Goal: Transaction & Acquisition: Obtain resource

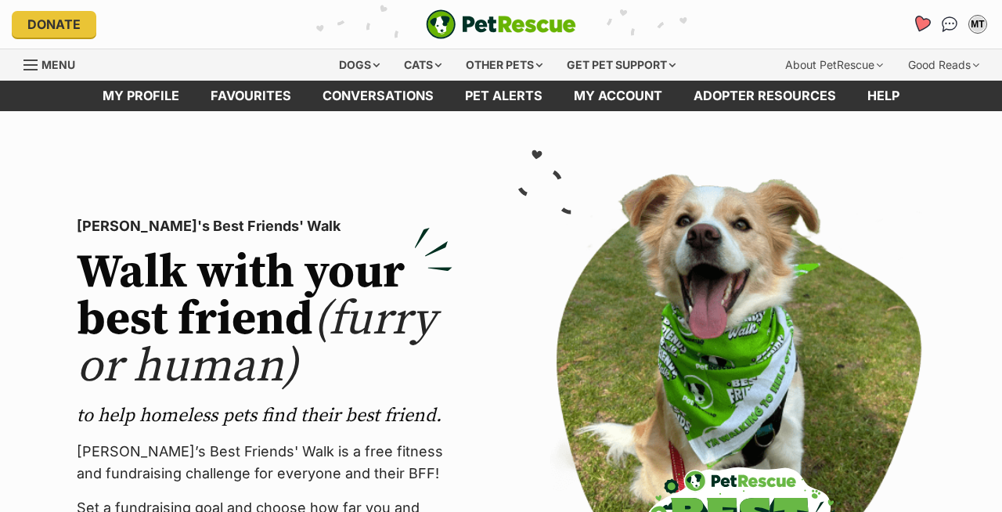
click at [920, 20] on icon "Favourites" at bounding box center [921, 24] width 19 height 18
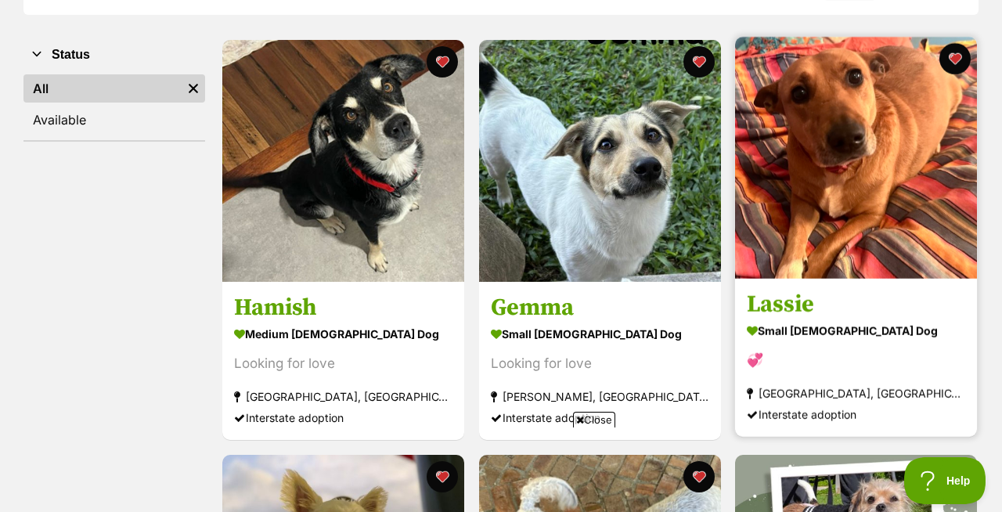
click at [822, 146] on img at bounding box center [856, 158] width 242 height 242
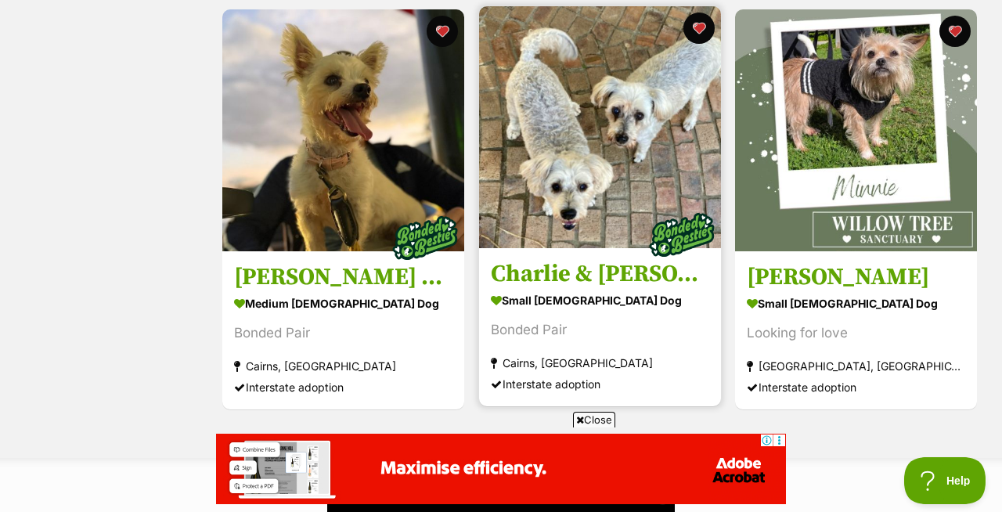
click at [594, 190] on img at bounding box center [600, 127] width 242 height 242
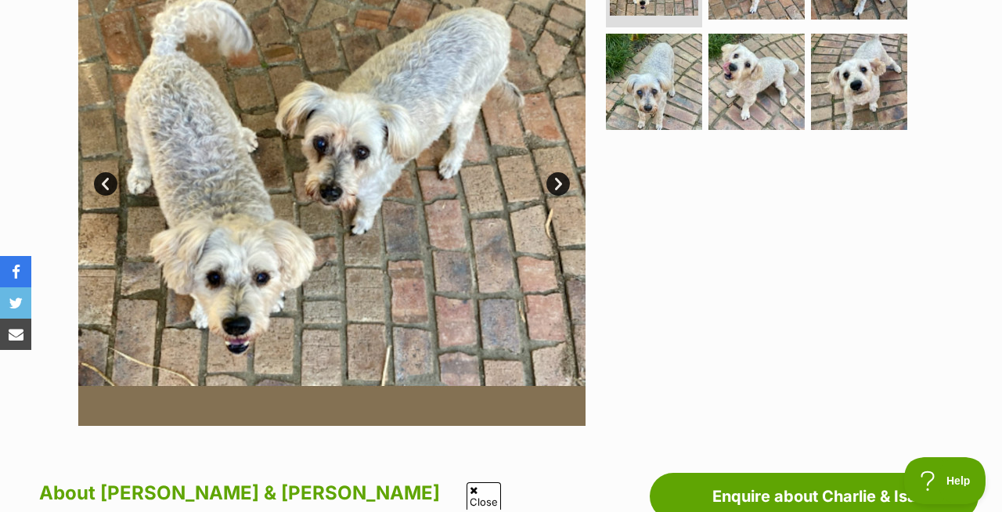
click at [561, 182] on link "Next" at bounding box center [558, 183] width 23 height 23
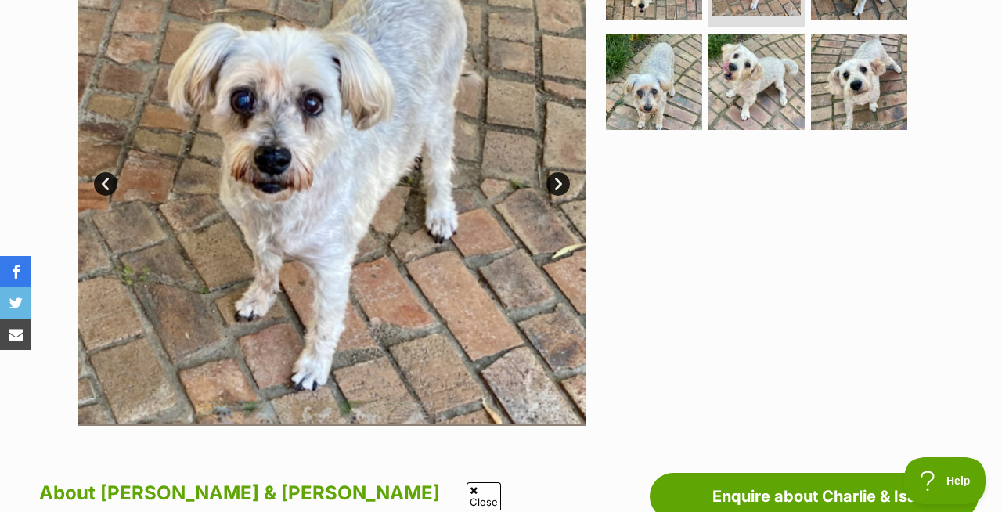
click at [561, 182] on link "Next" at bounding box center [558, 183] width 23 height 23
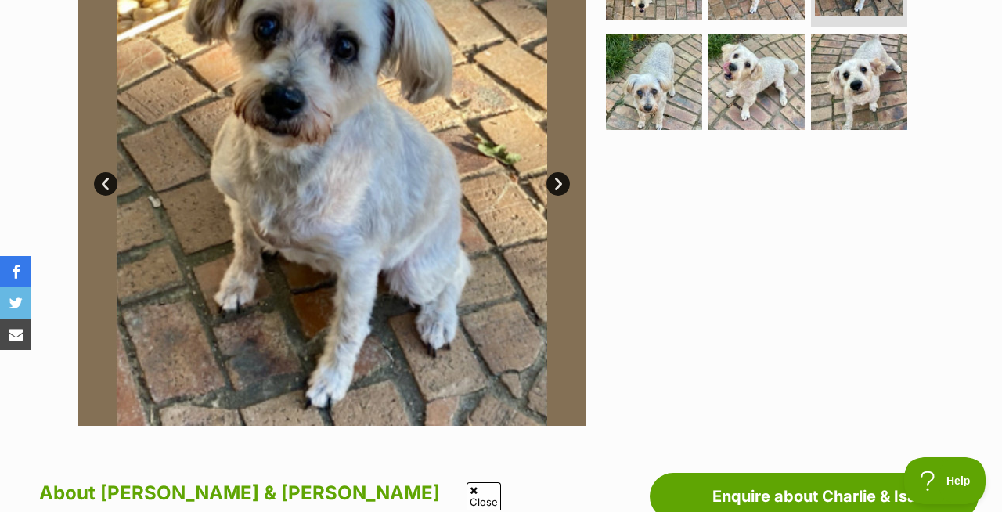
click at [561, 182] on link "Next" at bounding box center [558, 183] width 23 height 23
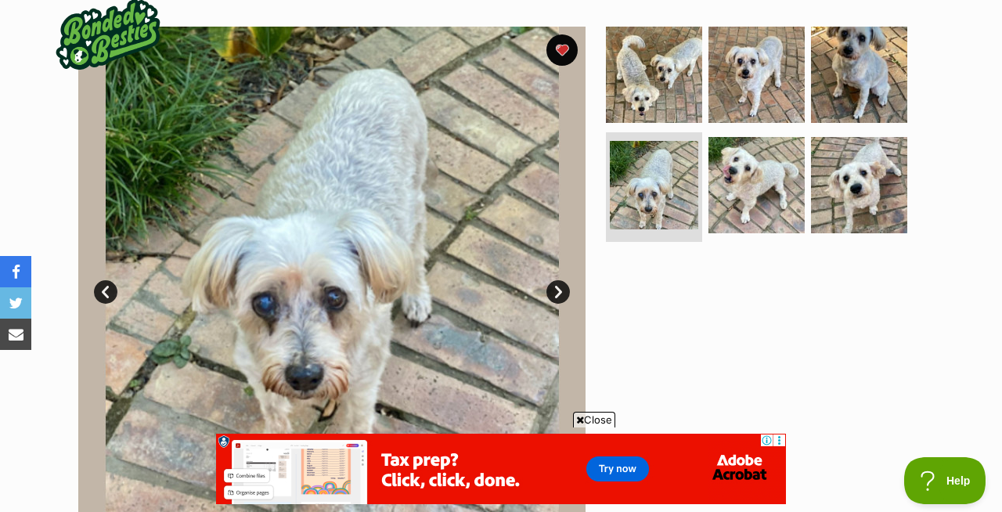
scroll to position [331, 0]
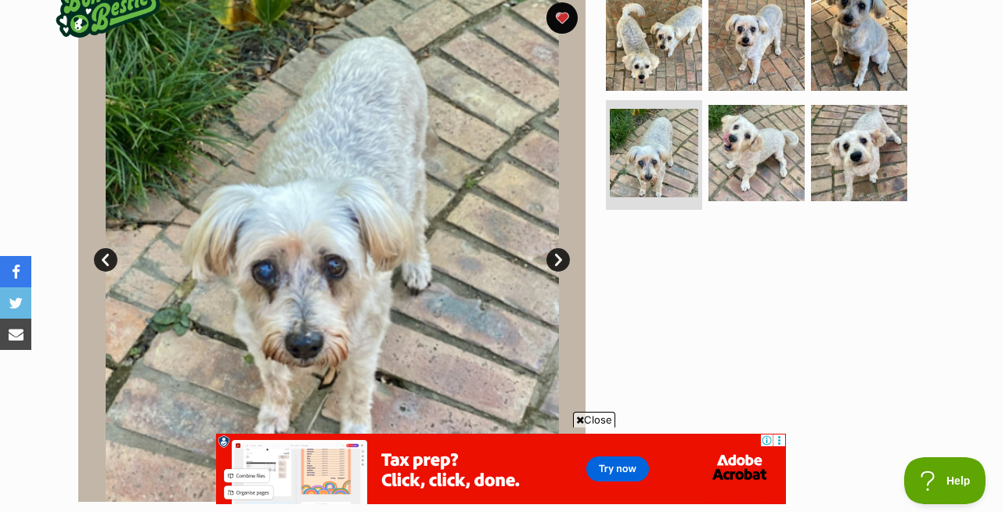
click at [557, 261] on link "Next" at bounding box center [558, 259] width 23 height 23
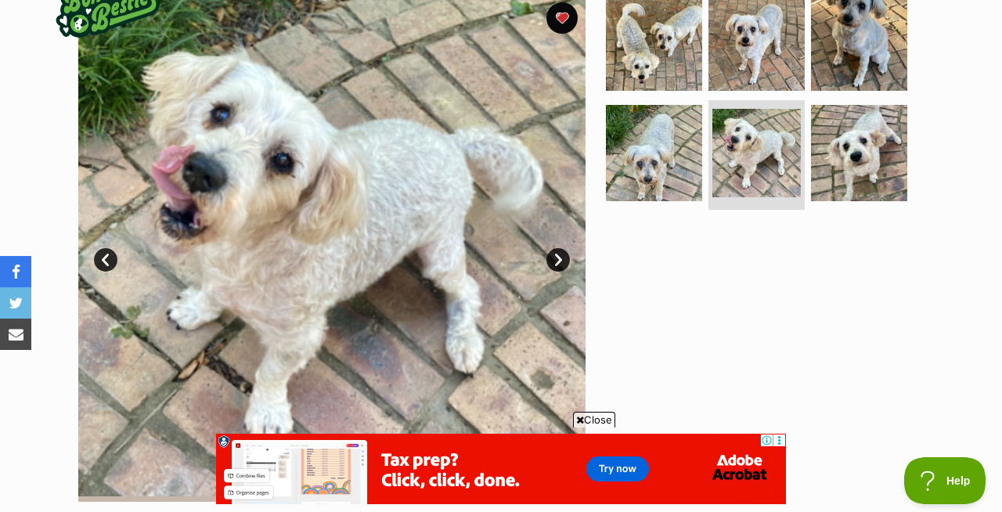
click at [557, 261] on link "Next" at bounding box center [558, 259] width 23 height 23
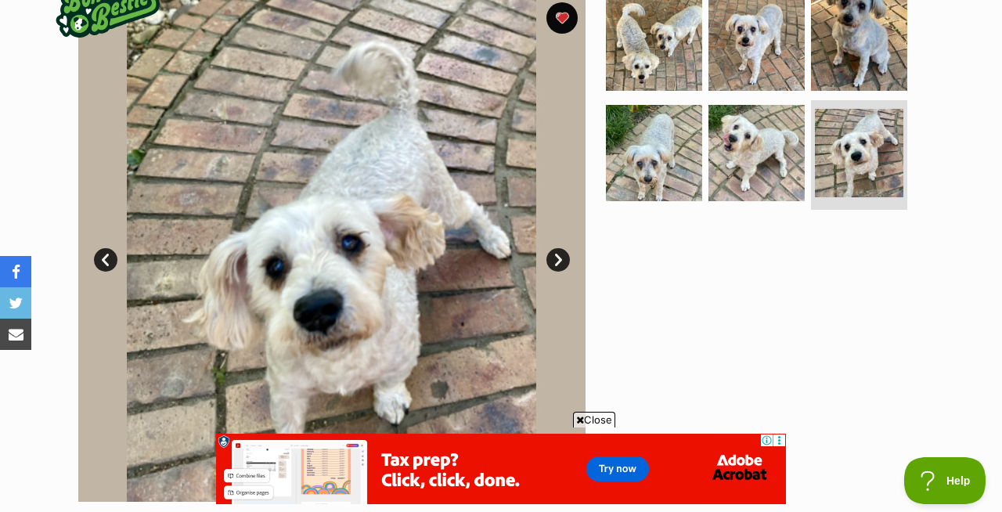
click at [557, 261] on link "Next" at bounding box center [558, 259] width 23 height 23
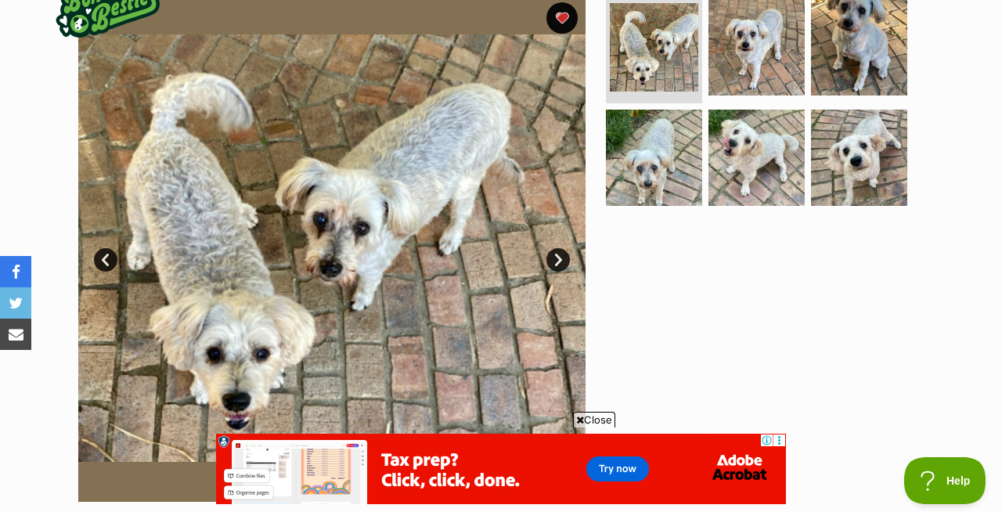
click at [557, 261] on link "Next" at bounding box center [558, 259] width 23 height 23
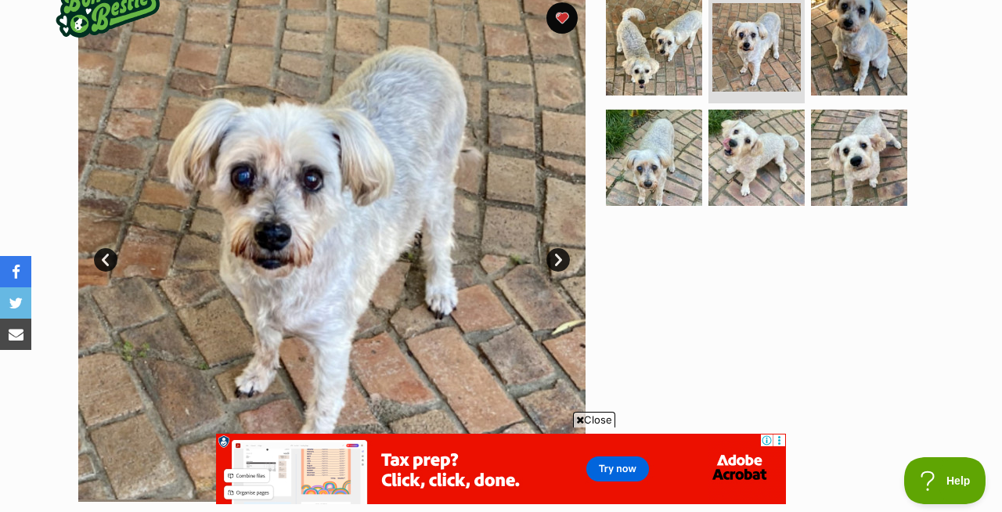
click at [557, 261] on link "Next" at bounding box center [558, 259] width 23 height 23
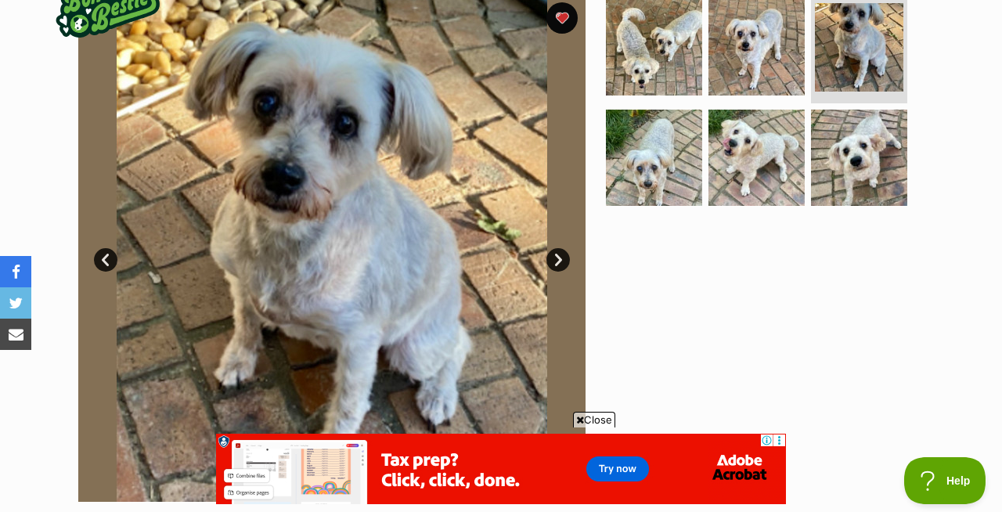
click at [557, 261] on link "Next" at bounding box center [558, 259] width 23 height 23
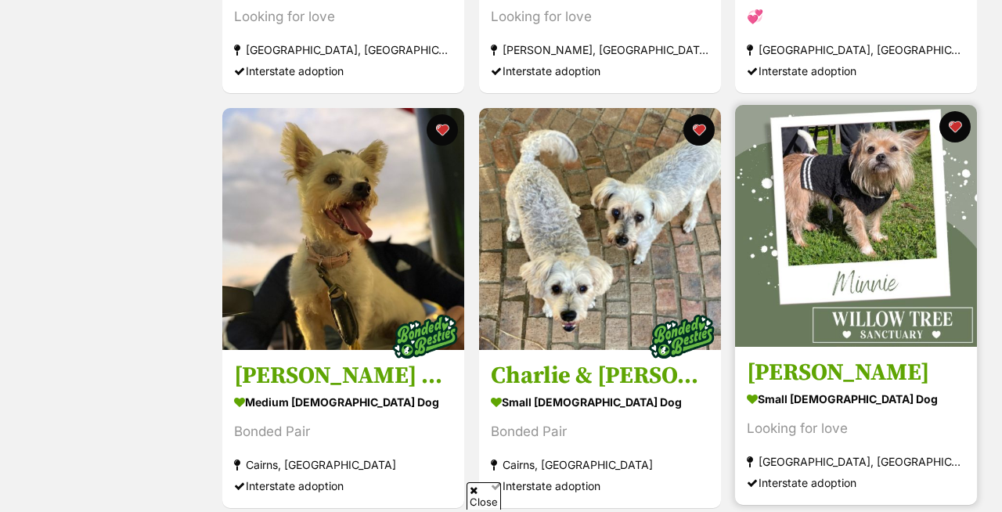
click at [839, 175] on img at bounding box center [856, 226] width 242 height 242
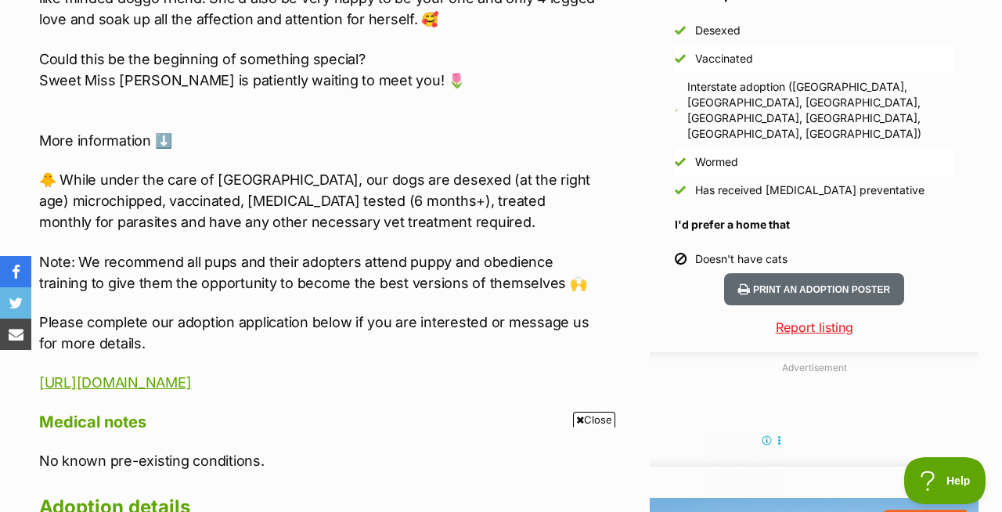
scroll to position [1544, 0]
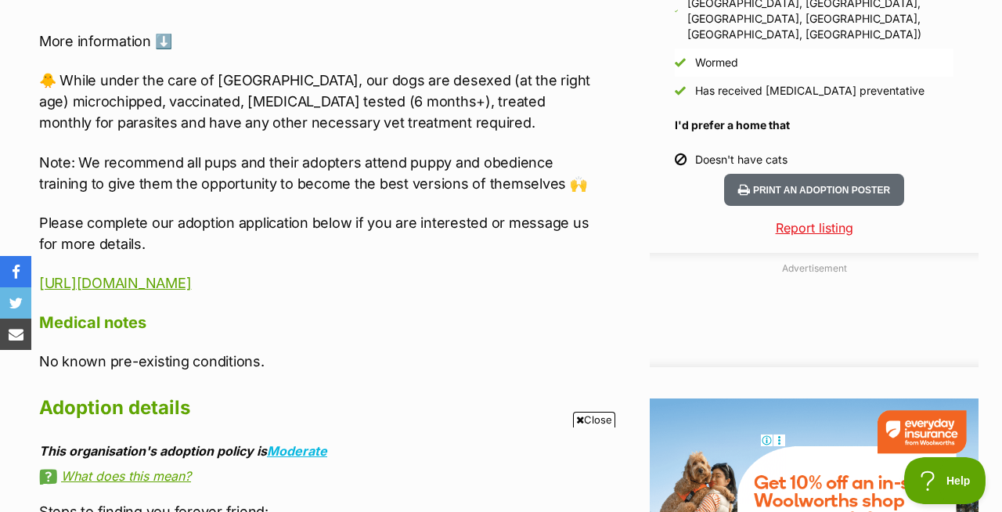
click at [373, 273] on p "https://willowtreesanctuary.com.au/domestic-animal-application/" at bounding box center [318, 283] width 558 height 21
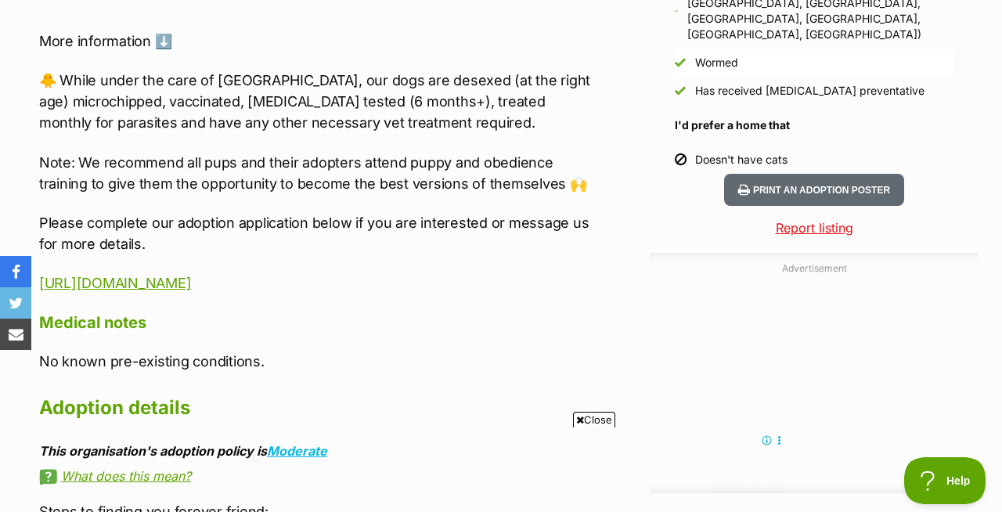
scroll to position [0, 0]
click at [191, 286] on link "https://willowtreesanctuary.com.au/domestic-animal-application/" at bounding box center [115, 283] width 152 height 16
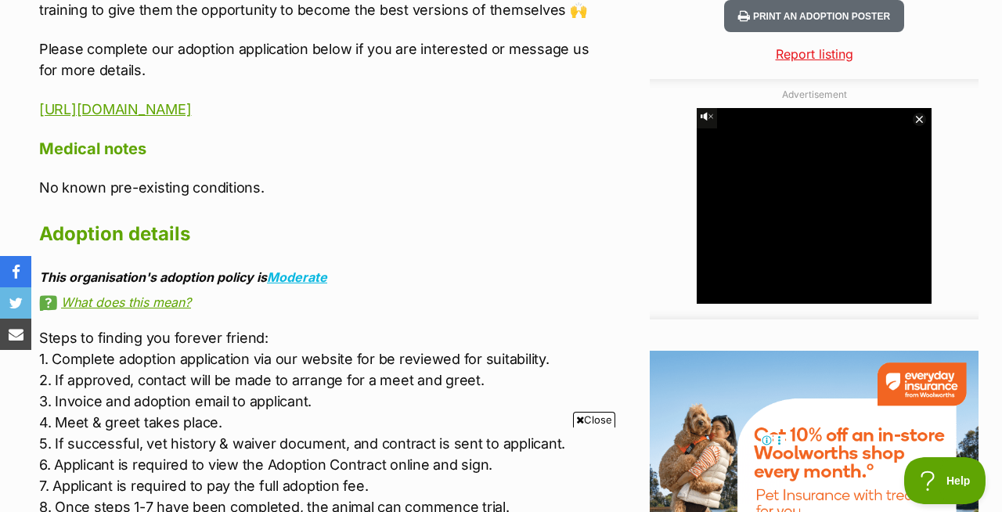
scroll to position [1600, 0]
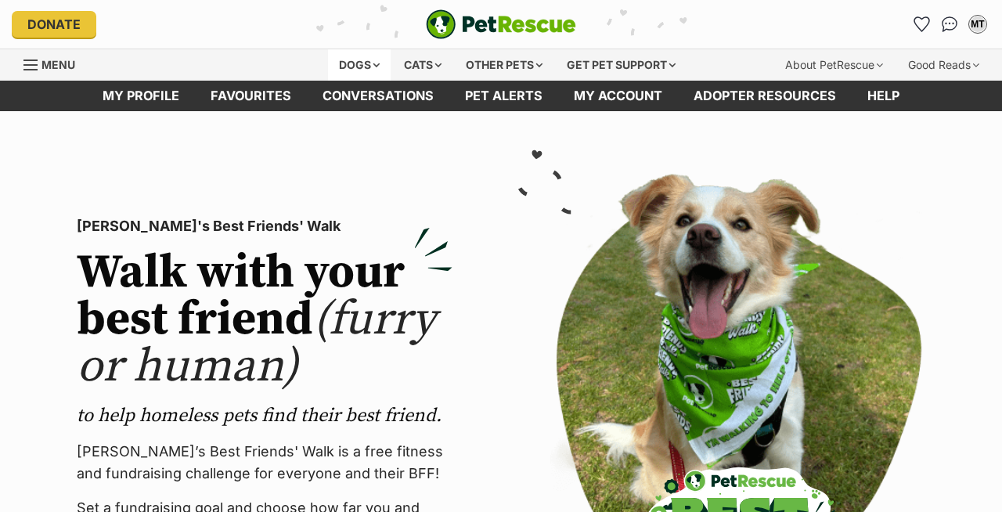
click at [369, 64] on div "Dogs" at bounding box center [359, 64] width 63 height 31
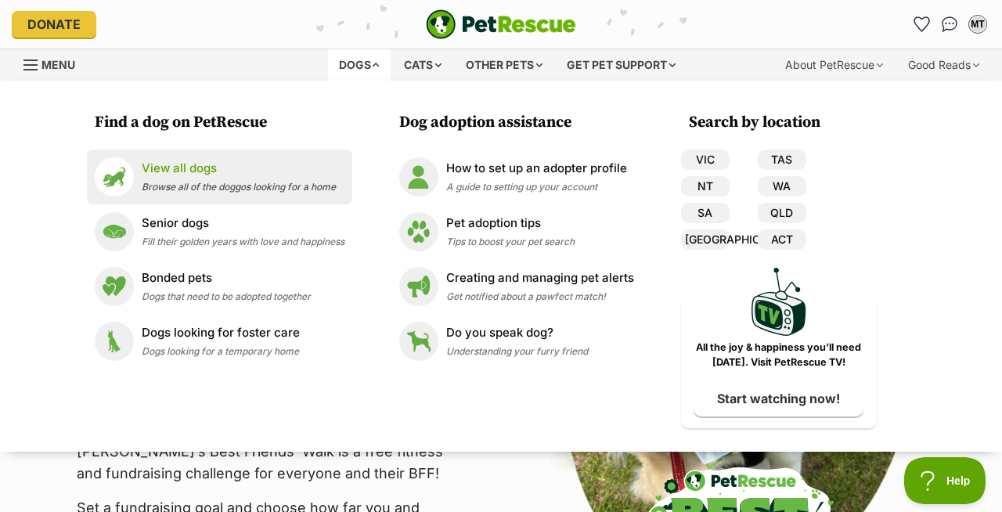
click at [171, 174] on p "View all dogs" at bounding box center [239, 169] width 194 height 18
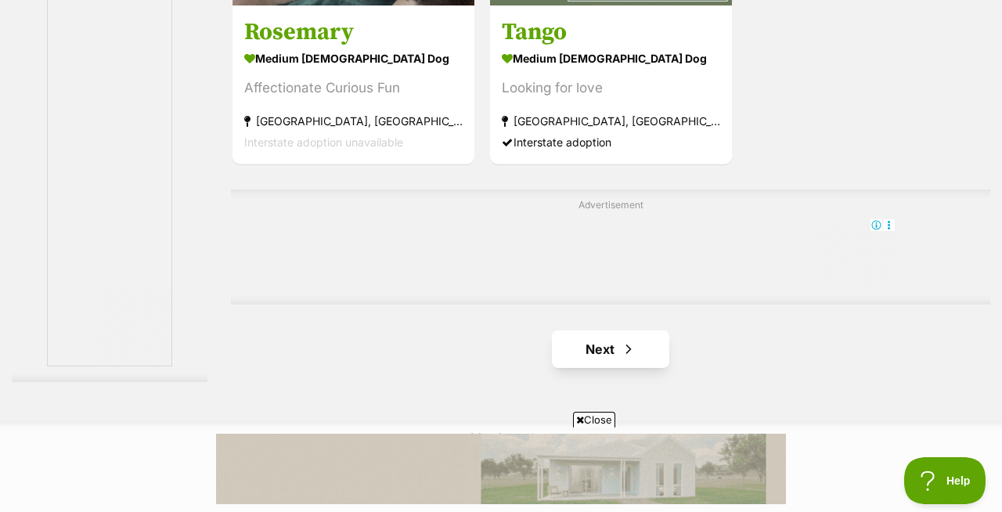
scroll to position [3610, 0]
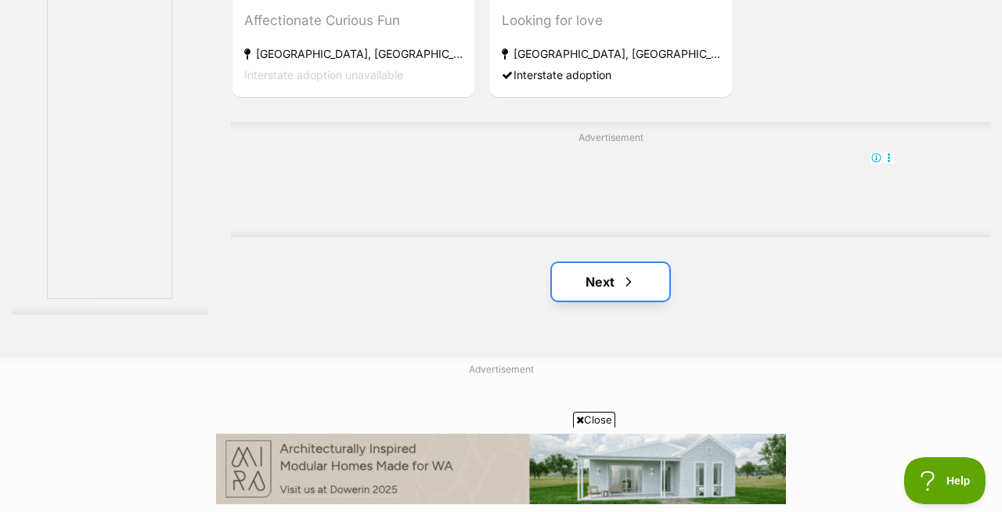
click at [606, 291] on link "Next" at bounding box center [610, 282] width 117 height 38
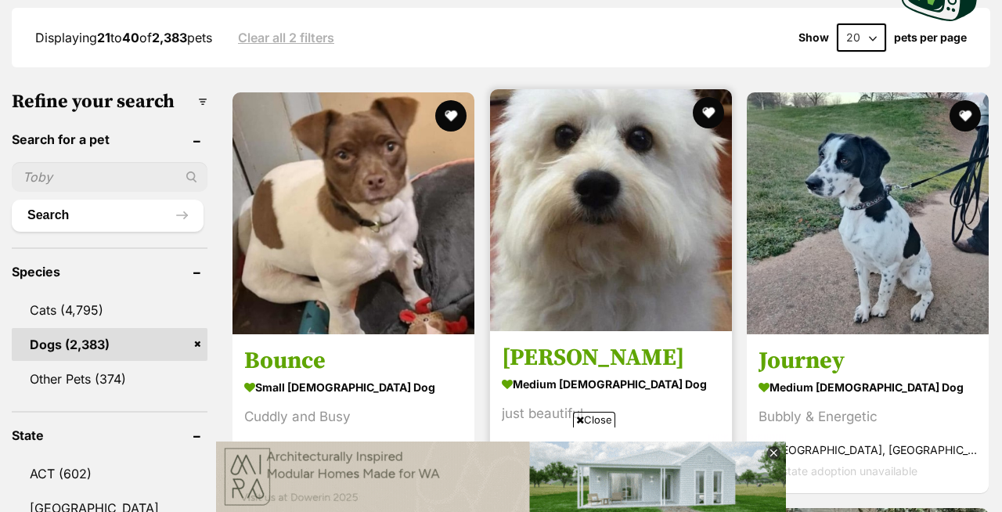
click at [597, 228] on img at bounding box center [611, 210] width 242 height 242
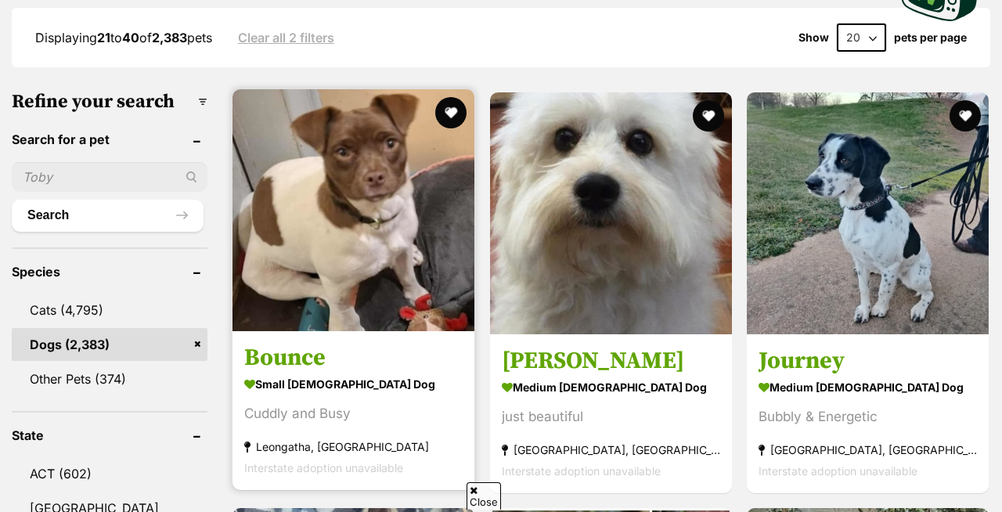
click at [291, 178] on img at bounding box center [354, 210] width 242 height 242
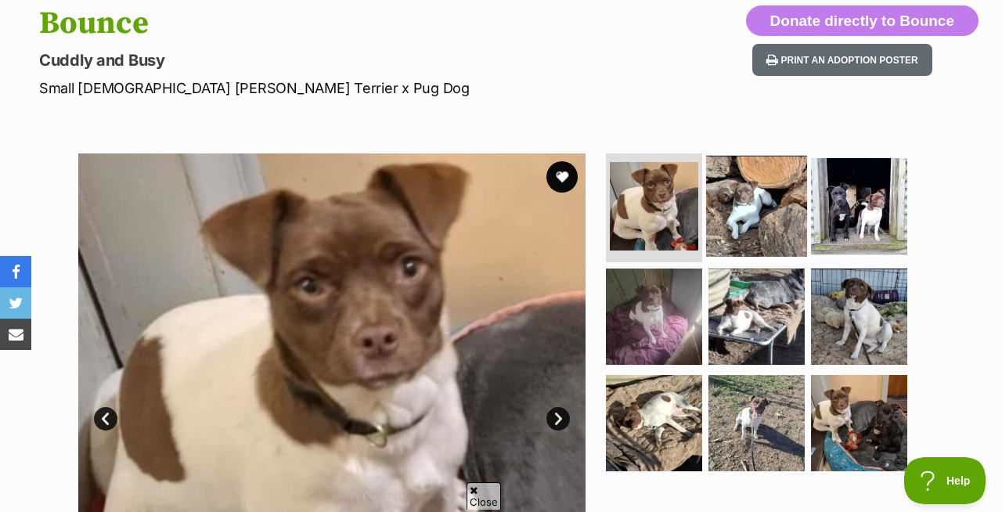
click at [769, 199] on img at bounding box center [756, 205] width 101 height 101
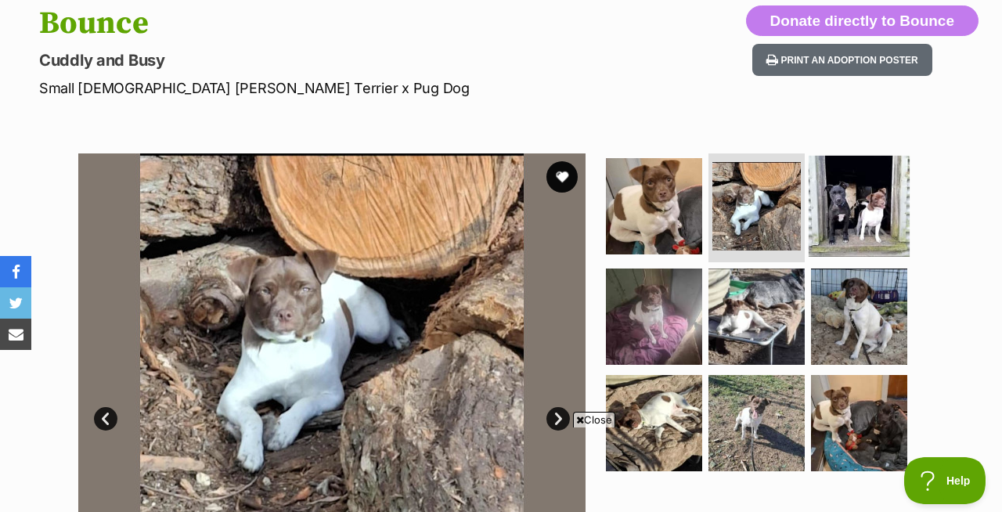
click at [845, 204] on img at bounding box center [859, 205] width 101 height 101
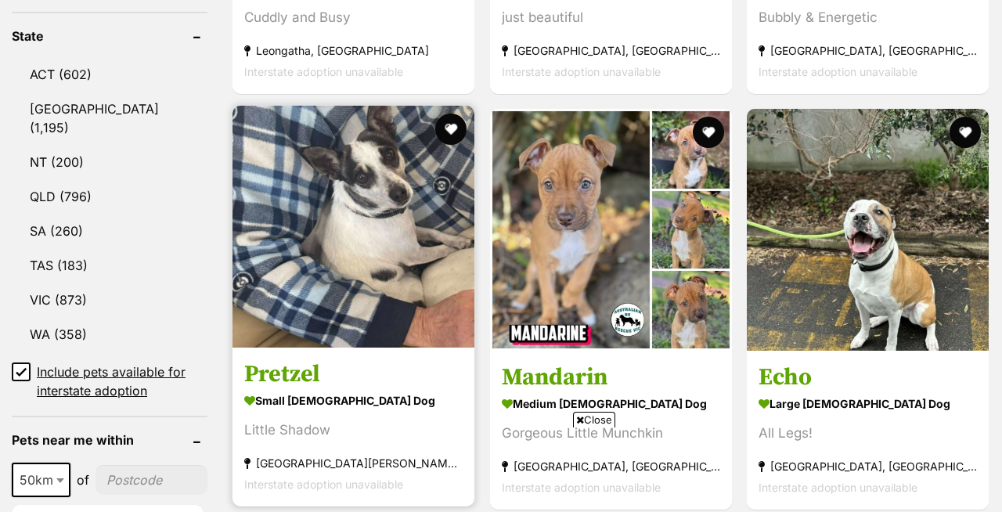
click at [327, 240] on img at bounding box center [354, 227] width 242 height 242
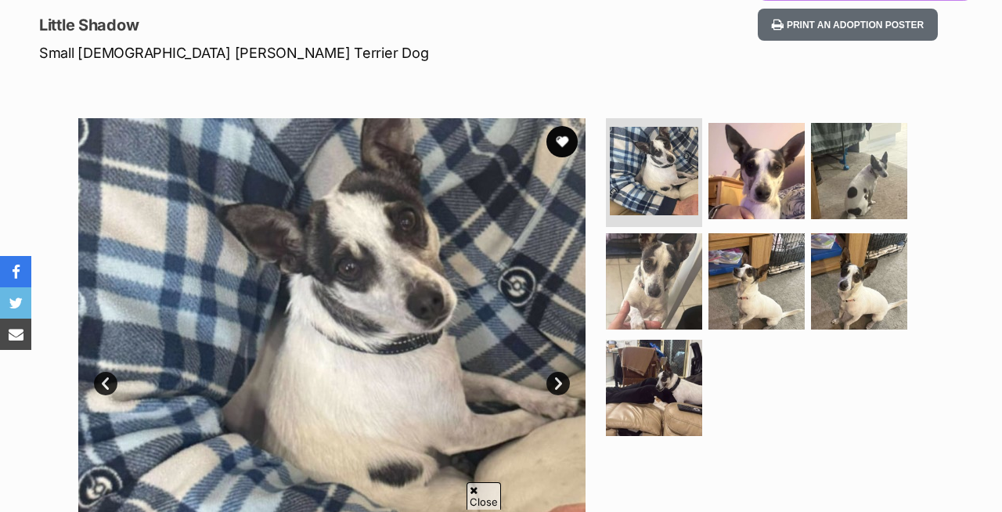
scroll to position [222, 0]
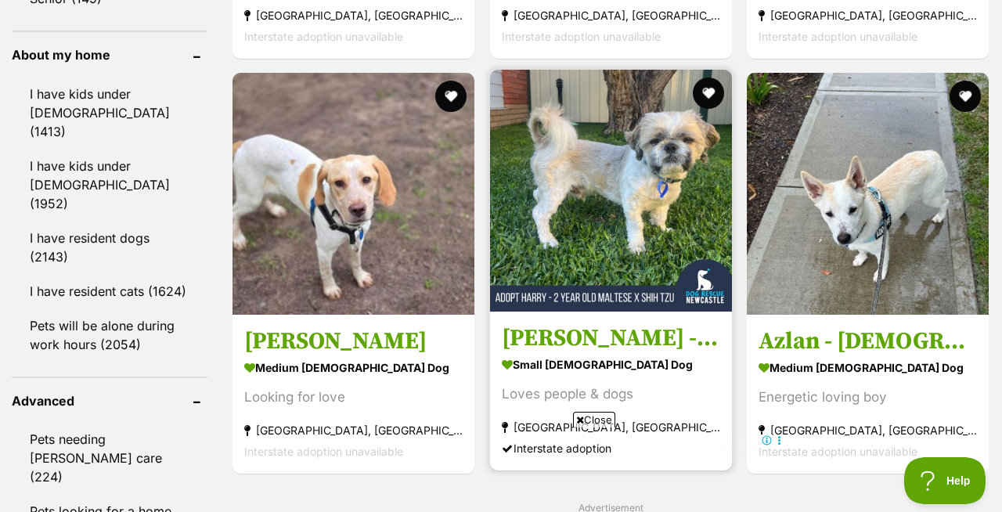
scroll to position [1846, 0]
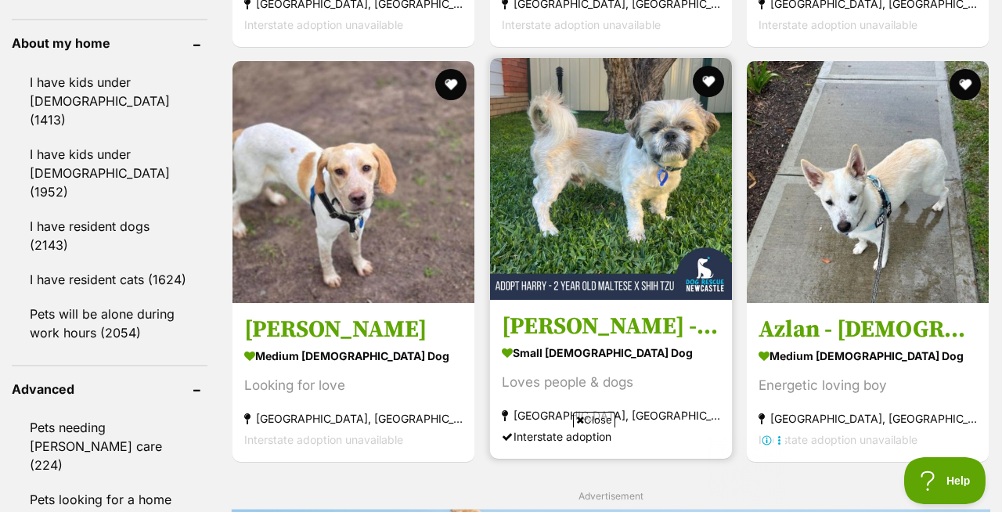
click at [589, 142] on img at bounding box center [611, 179] width 242 height 242
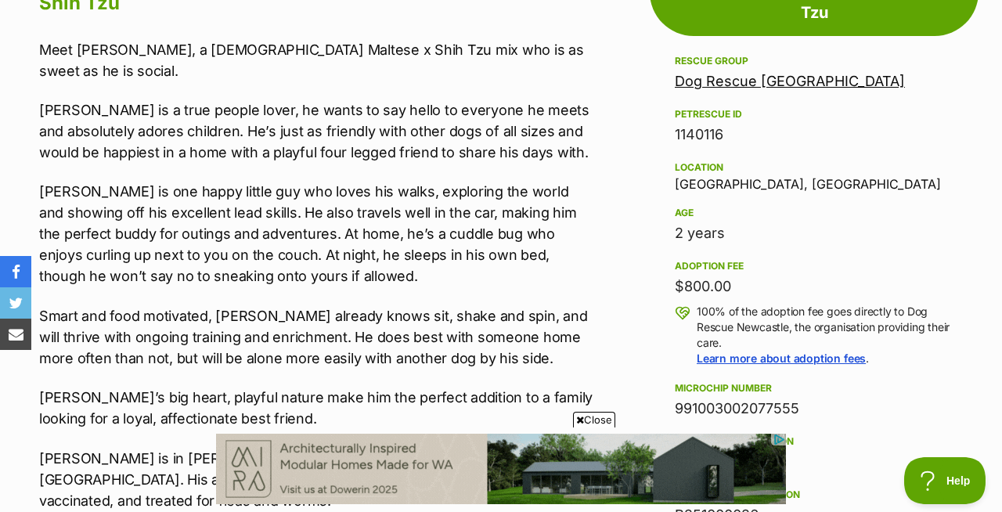
scroll to position [1031, 0]
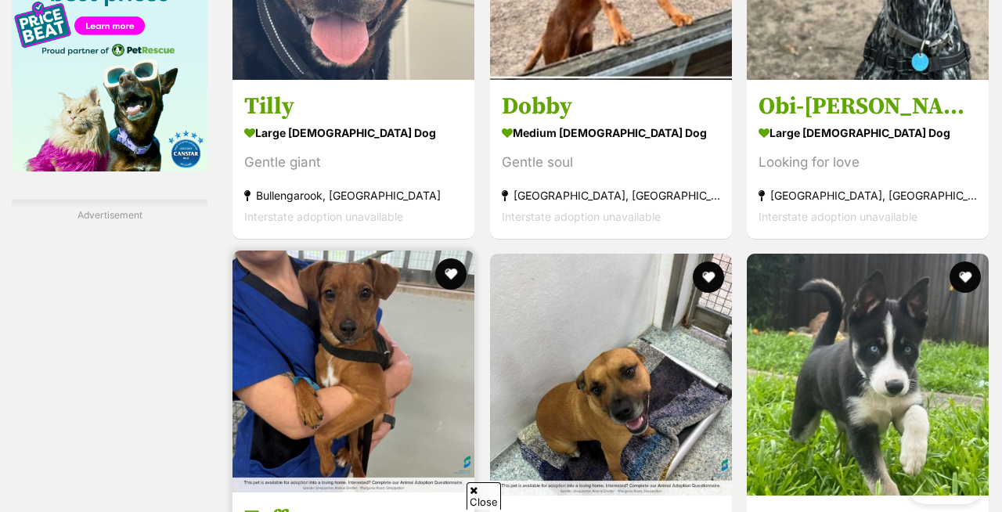
scroll to position [2814, 0]
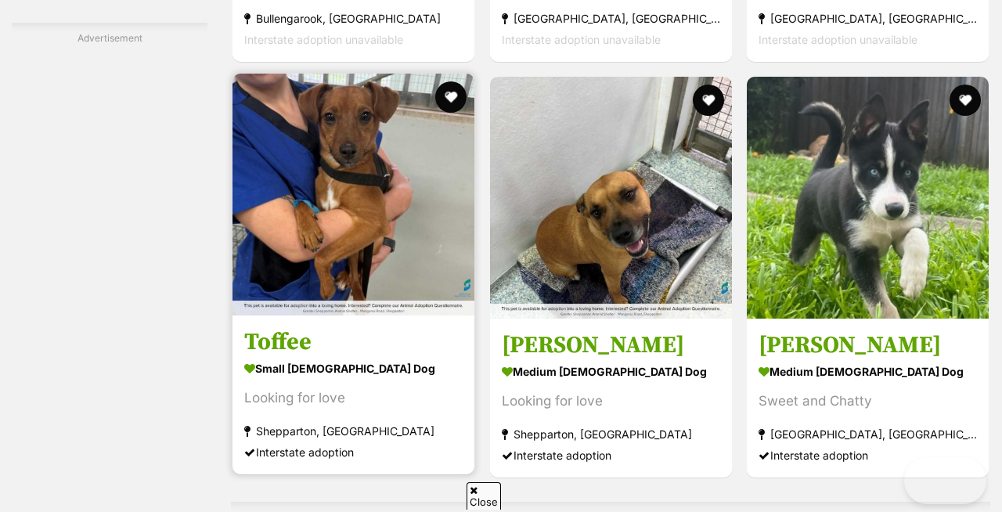
click at [338, 196] on img at bounding box center [354, 195] width 242 height 242
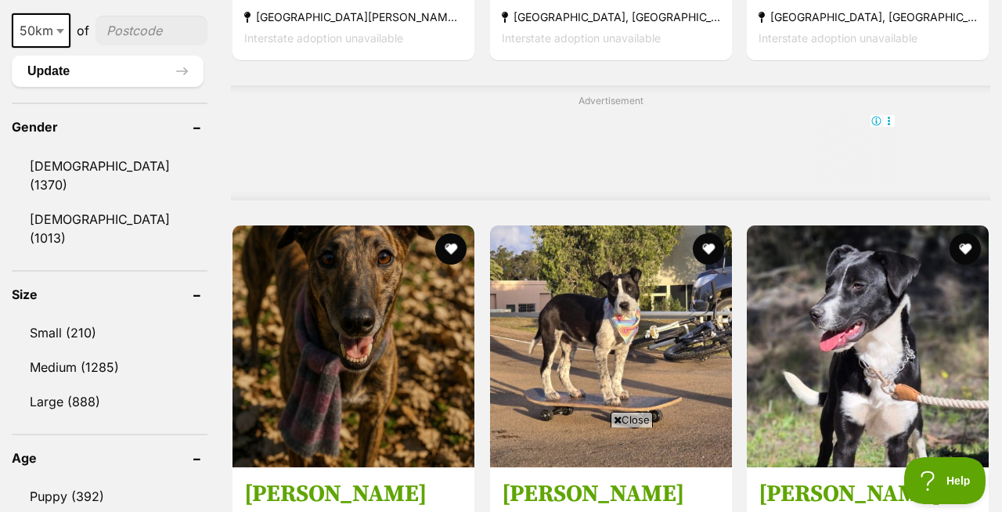
scroll to position [1269, 0]
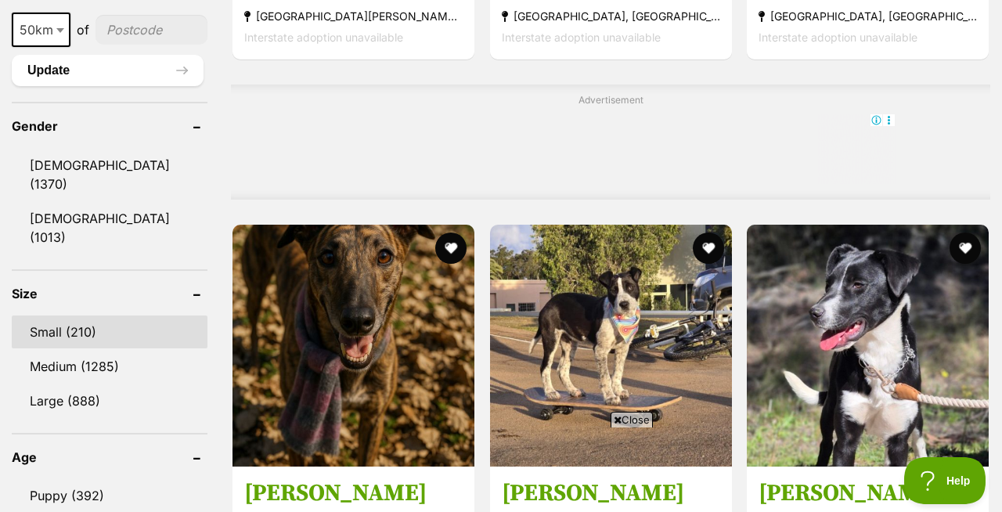
click at [60, 316] on link "Small (210)" at bounding box center [110, 332] width 196 height 33
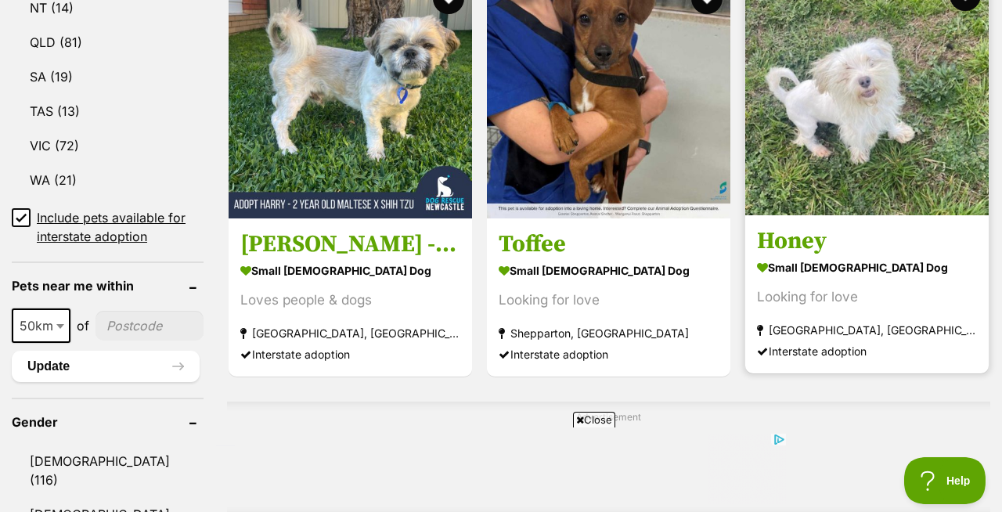
click at [890, 107] on img at bounding box center [867, 94] width 244 height 244
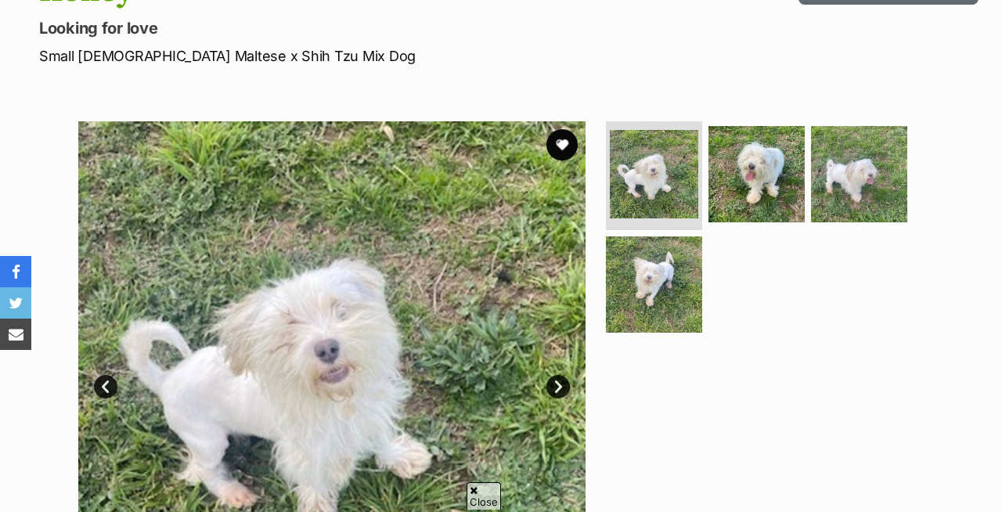
click at [555, 386] on link "Next" at bounding box center [558, 386] width 23 height 23
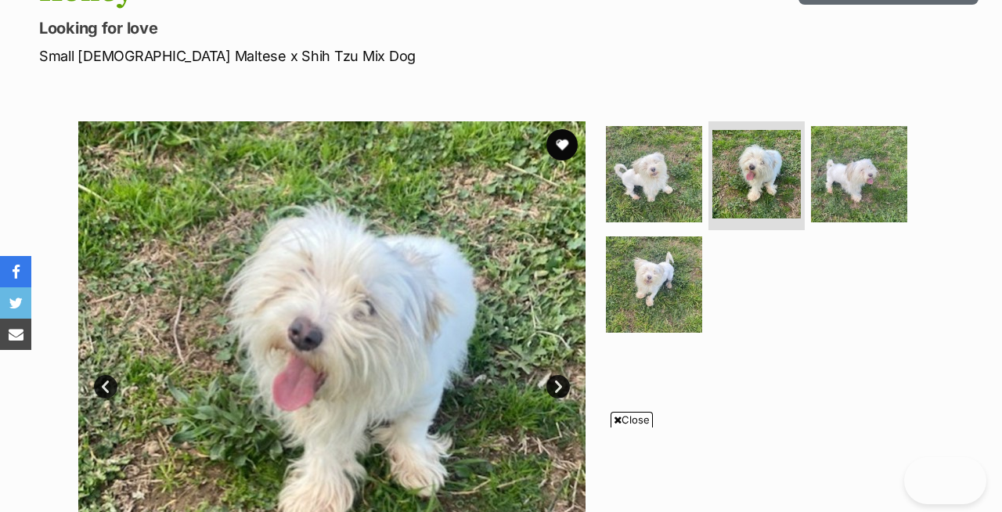
click at [555, 385] on link "Next" at bounding box center [558, 386] width 23 height 23
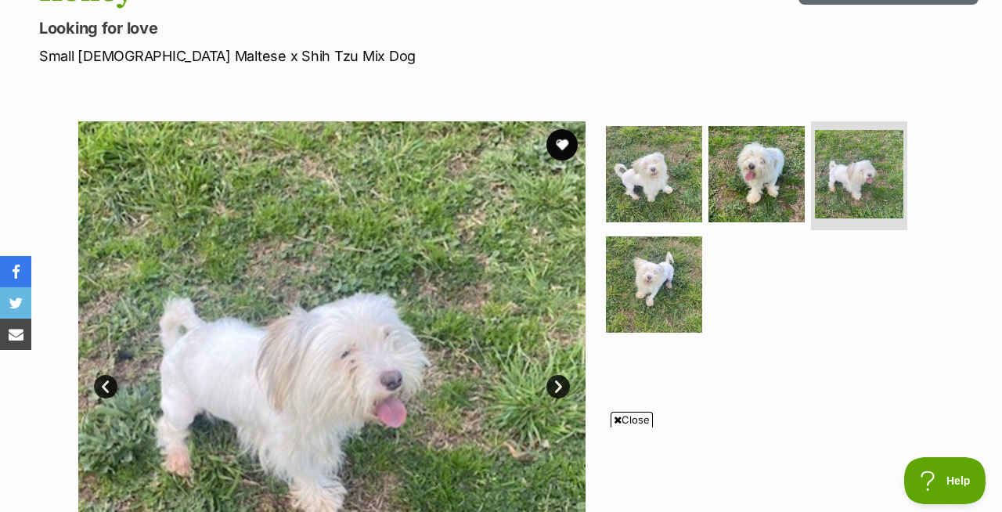
click at [555, 385] on link "Next" at bounding box center [558, 386] width 23 height 23
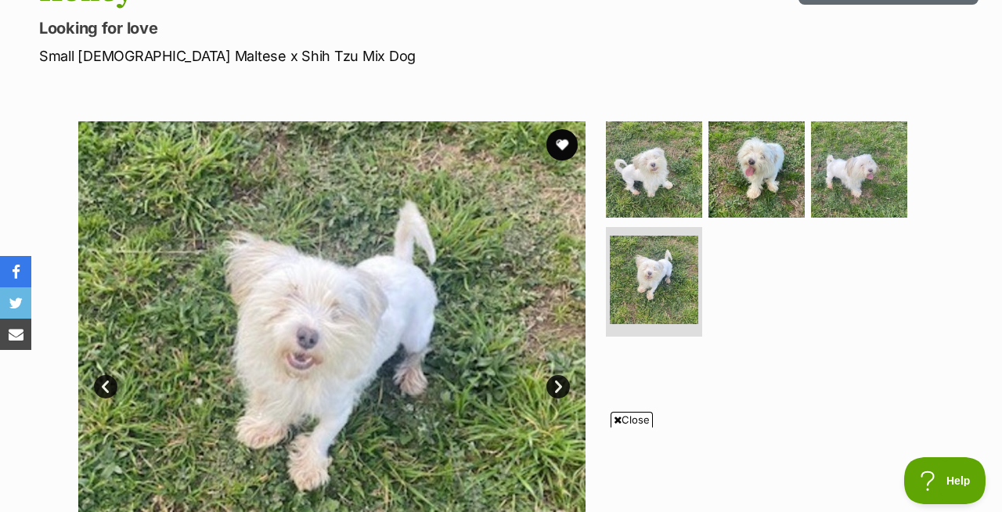
click at [555, 385] on link "Next" at bounding box center [558, 386] width 23 height 23
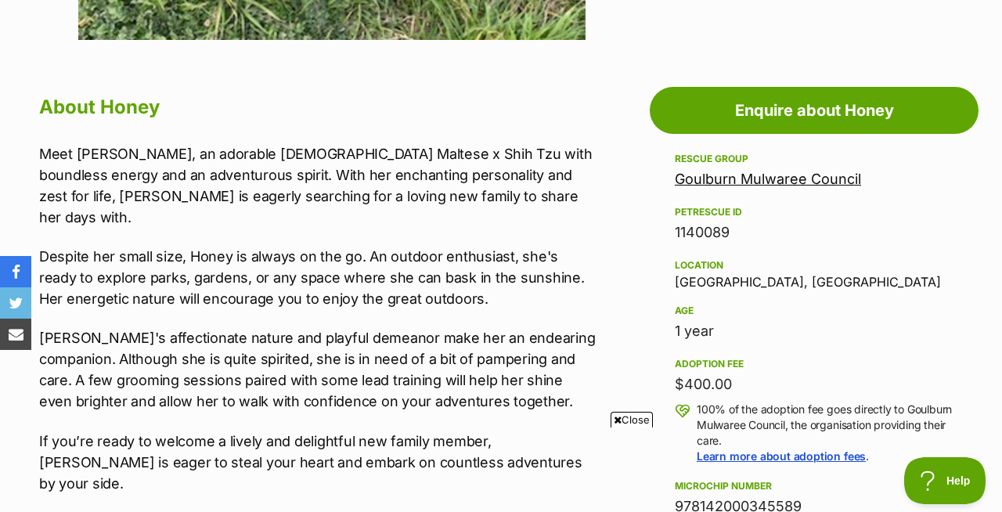
scroll to position [774, 0]
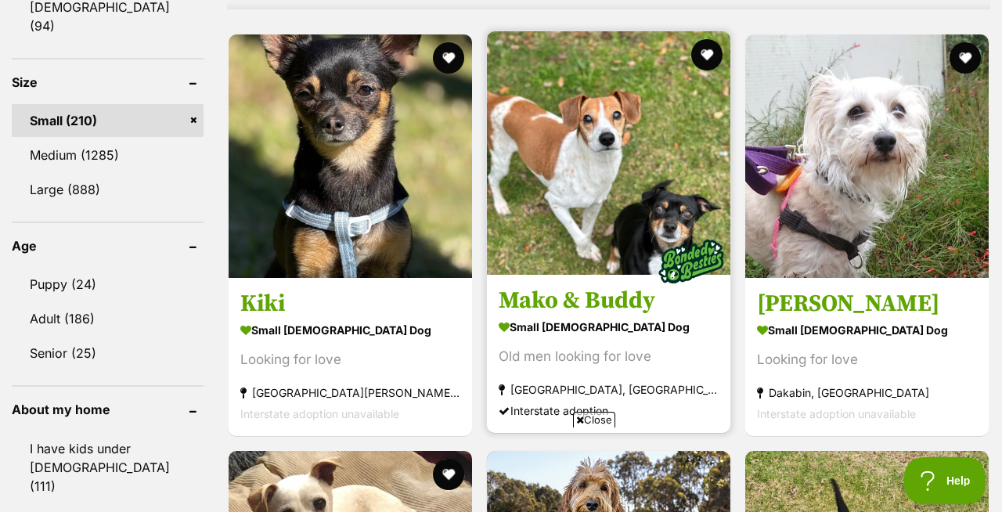
click at [604, 236] on img at bounding box center [609, 153] width 244 height 244
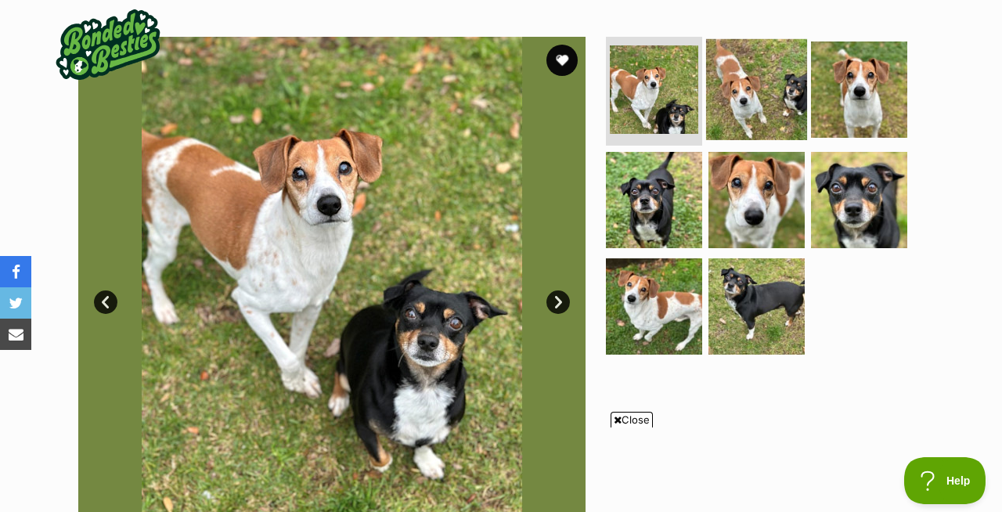
click at [770, 81] on img at bounding box center [756, 88] width 101 height 101
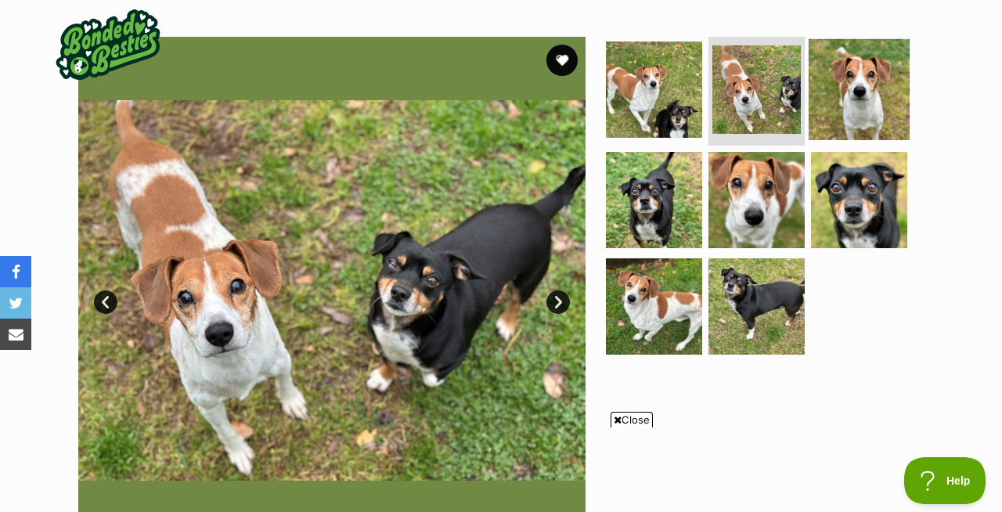
click at [811, 86] on img at bounding box center [859, 88] width 101 height 101
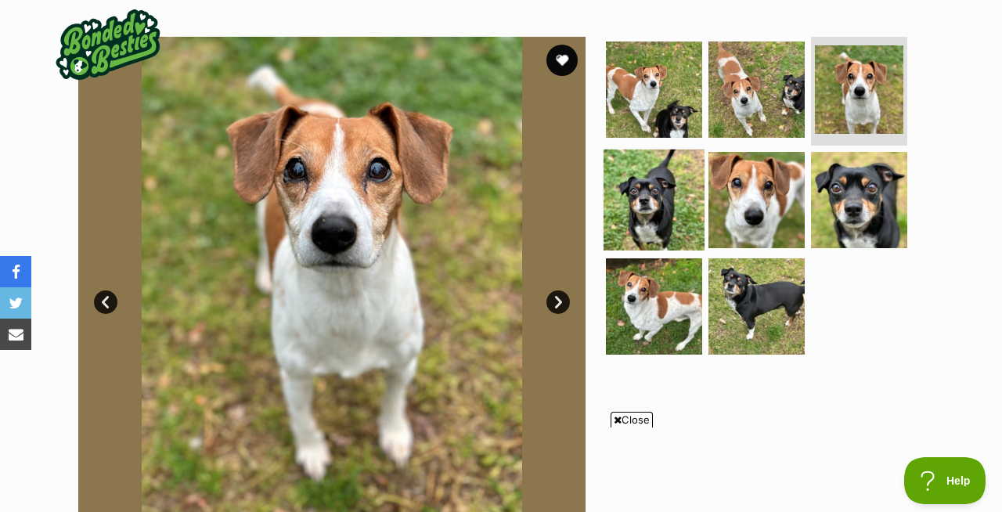
click at [644, 196] on img at bounding box center [654, 200] width 101 height 101
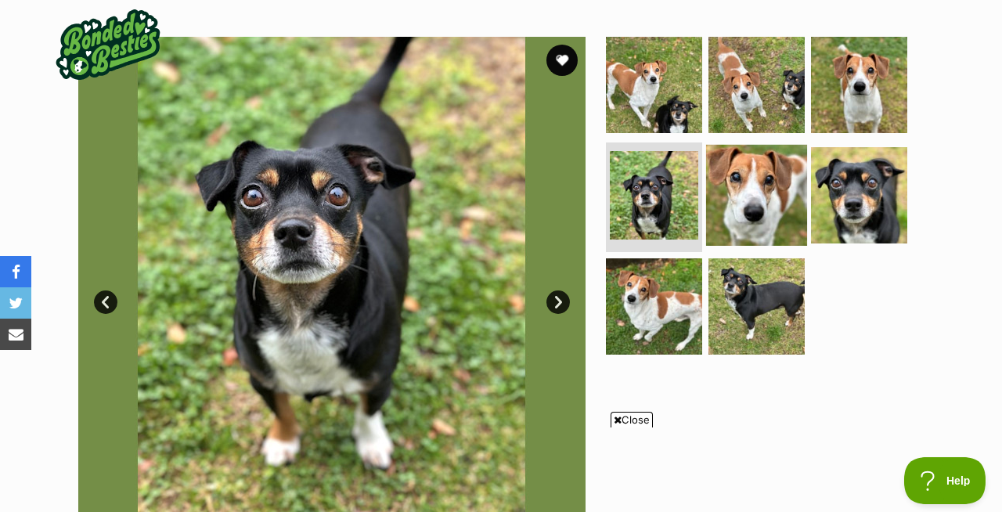
click at [732, 196] on img at bounding box center [756, 195] width 101 height 101
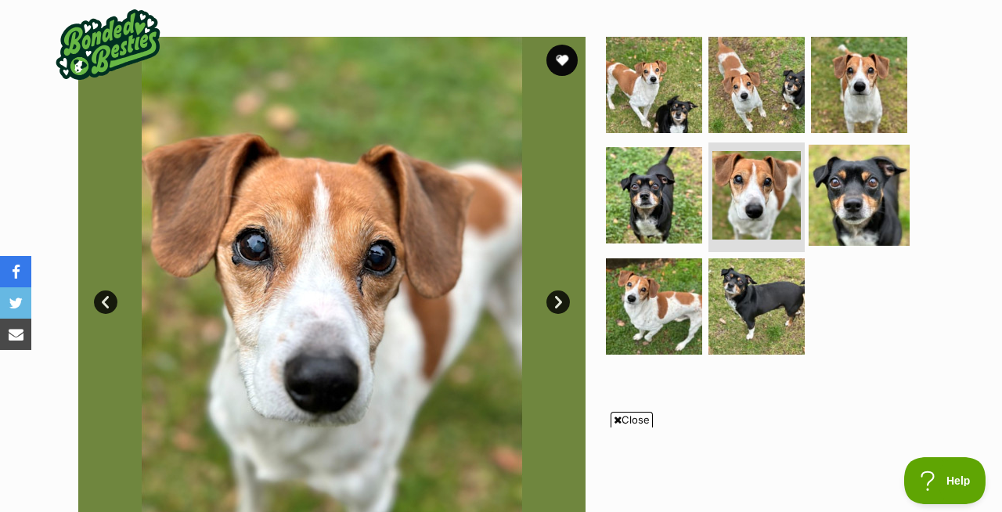
click at [832, 196] on img at bounding box center [859, 195] width 101 height 101
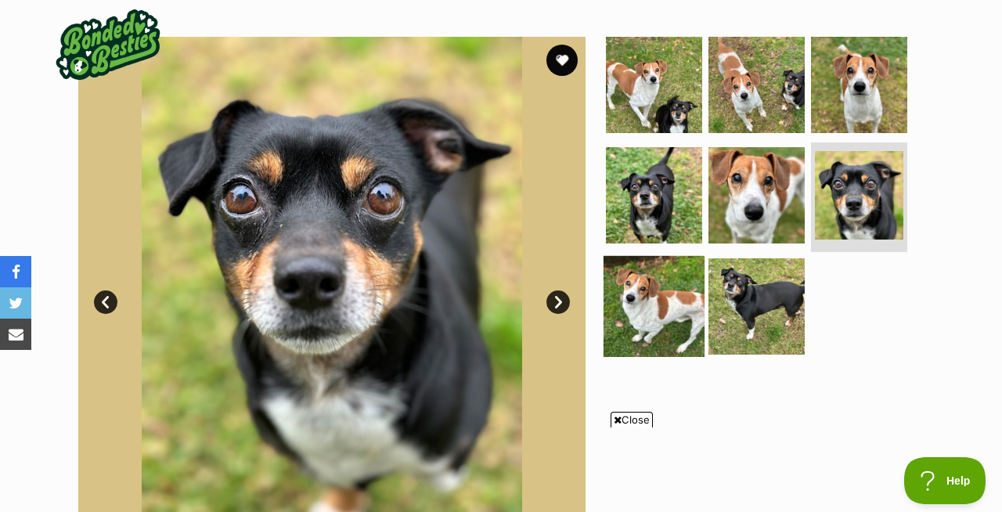
click at [641, 280] on img at bounding box center [654, 306] width 101 height 101
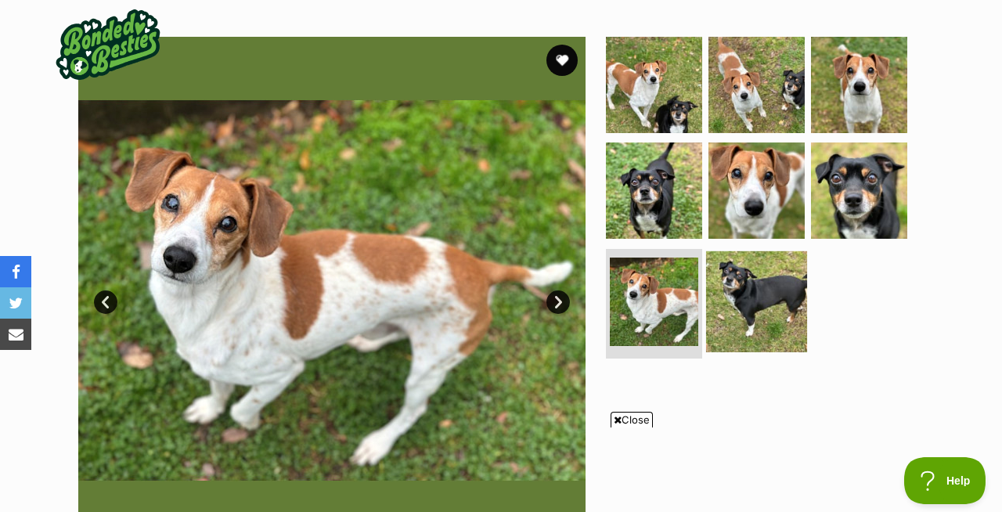
click at [745, 291] on img at bounding box center [756, 301] width 101 height 101
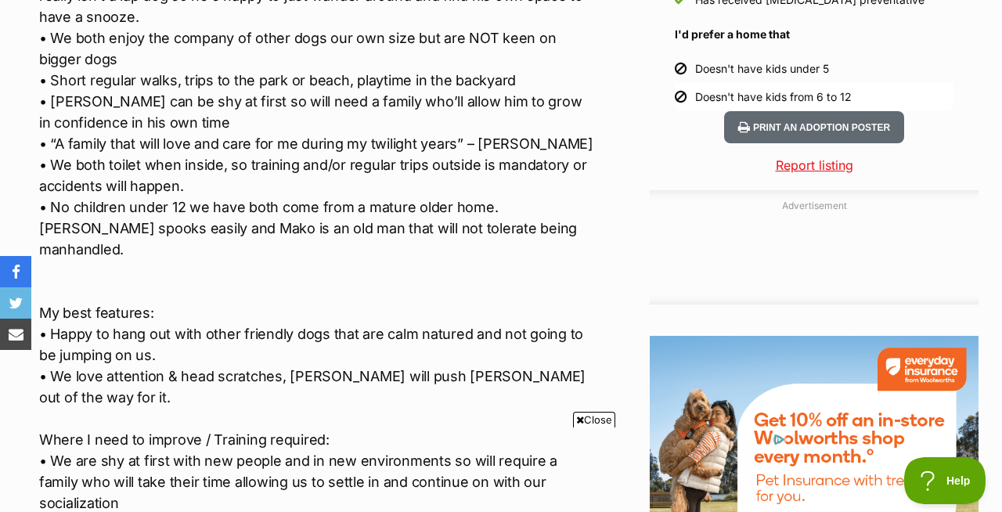
scroll to position [1612, 0]
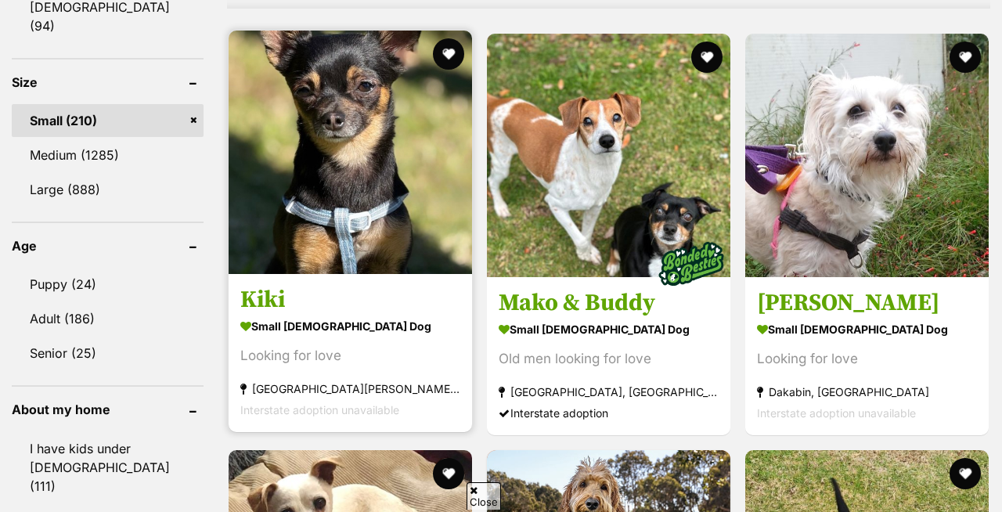
click at [330, 168] on img at bounding box center [351, 153] width 244 height 244
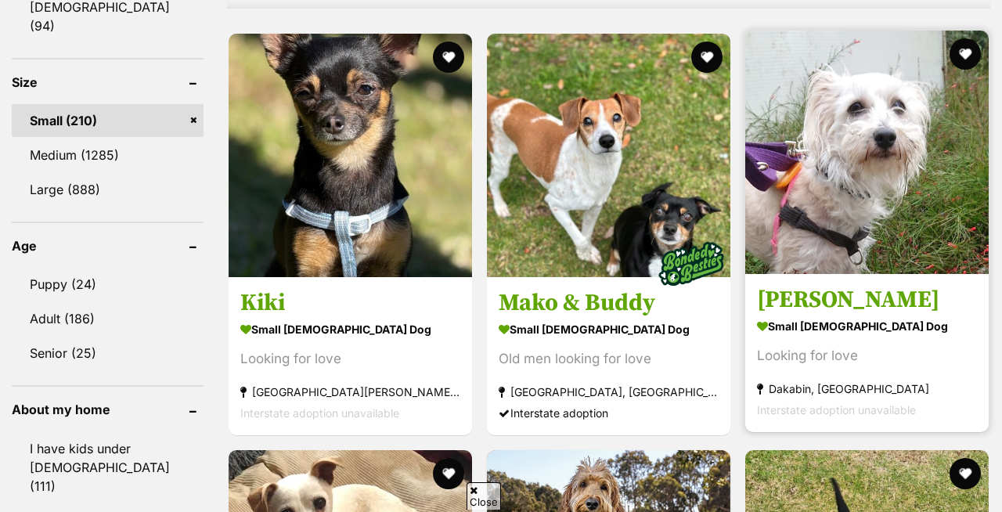
click at [875, 164] on img at bounding box center [867, 153] width 244 height 244
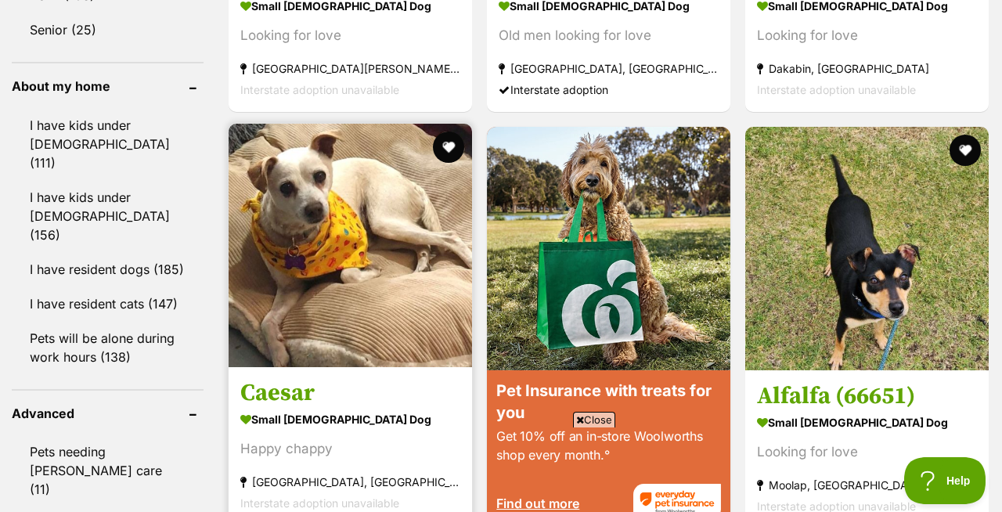
click at [320, 245] on img at bounding box center [351, 246] width 244 height 244
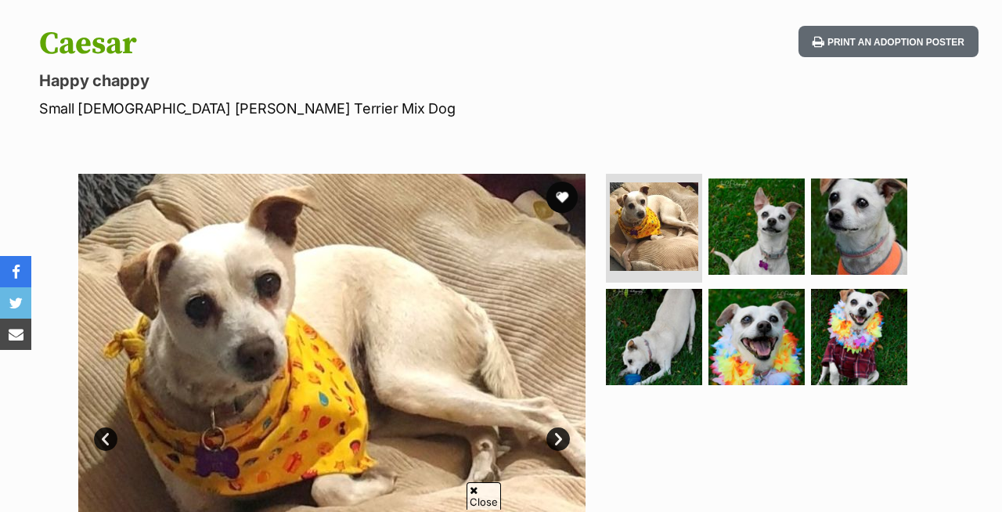
scroll to position [152, 0]
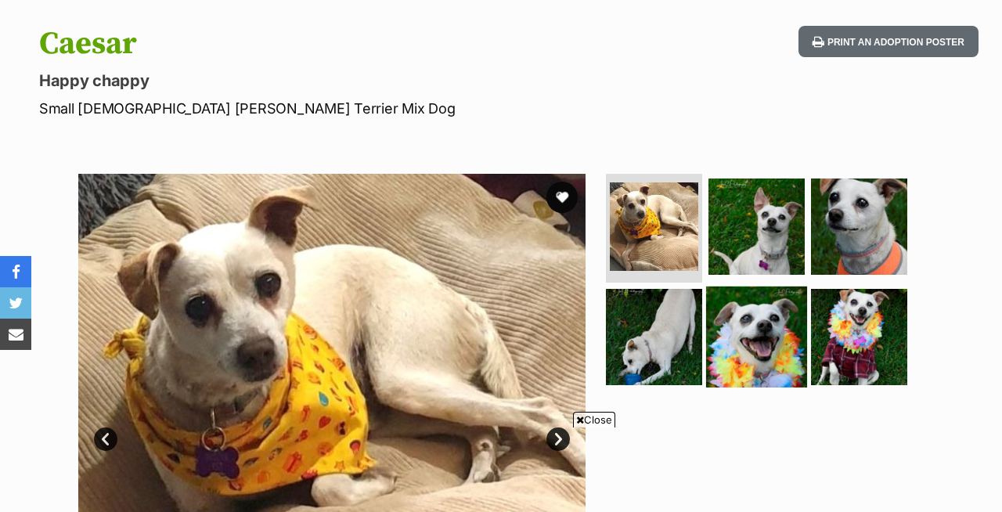
click at [735, 328] on img at bounding box center [756, 337] width 101 height 101
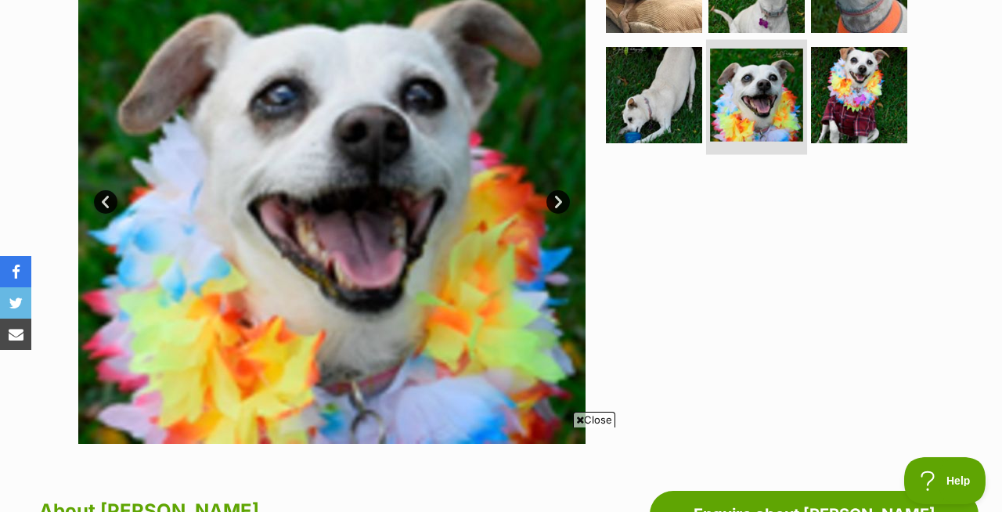
scroll to position [380, 0]
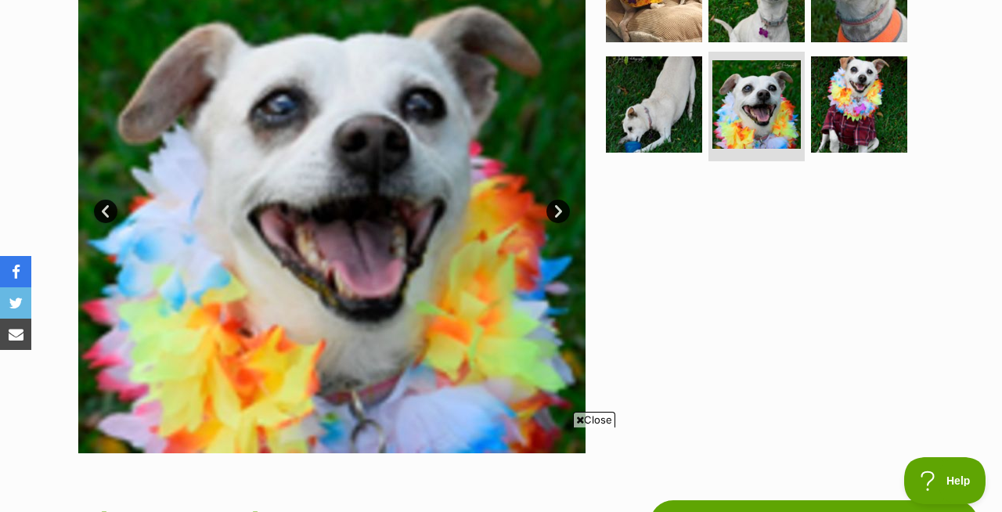
click at [551, 211] on link "Next" at bounding box center [558, 211] width 23 height 23
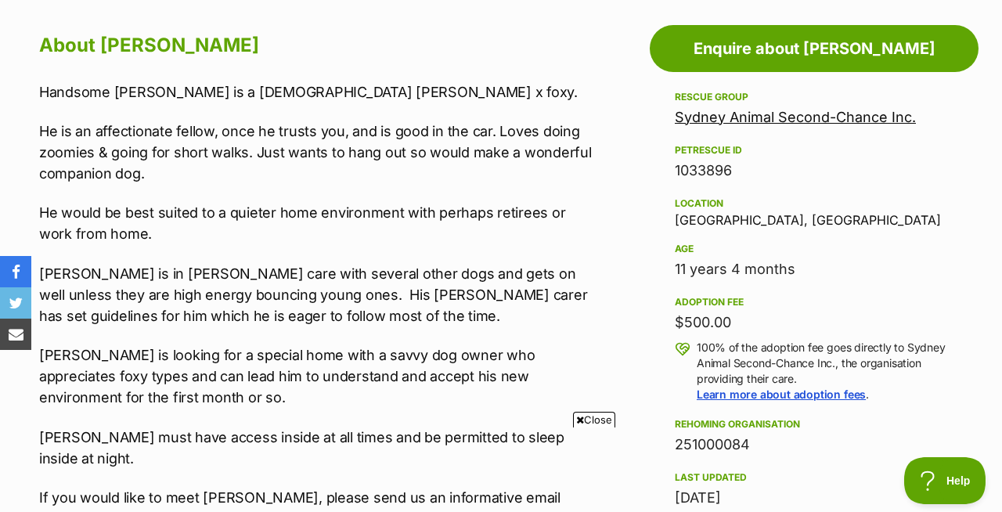
scroll to position [792, 0]
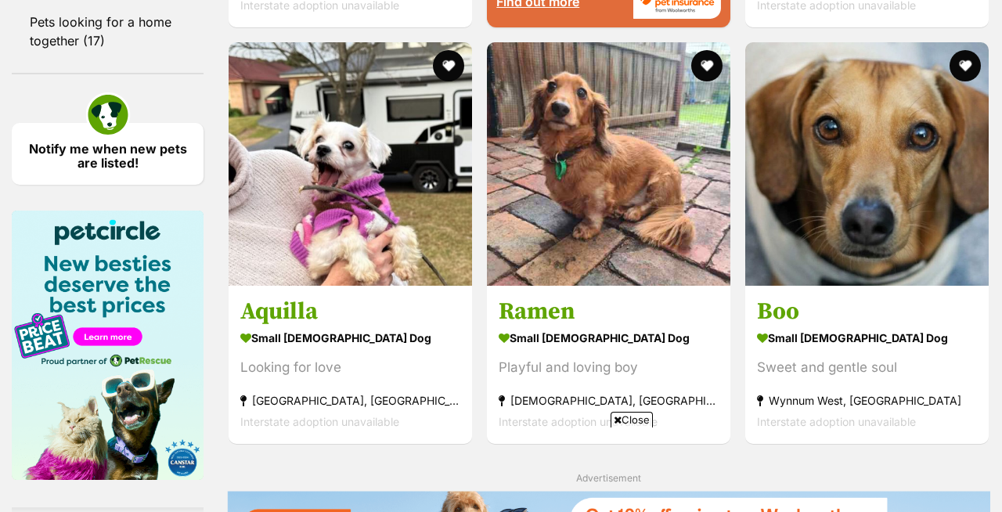
scroll to position [2328, 0]
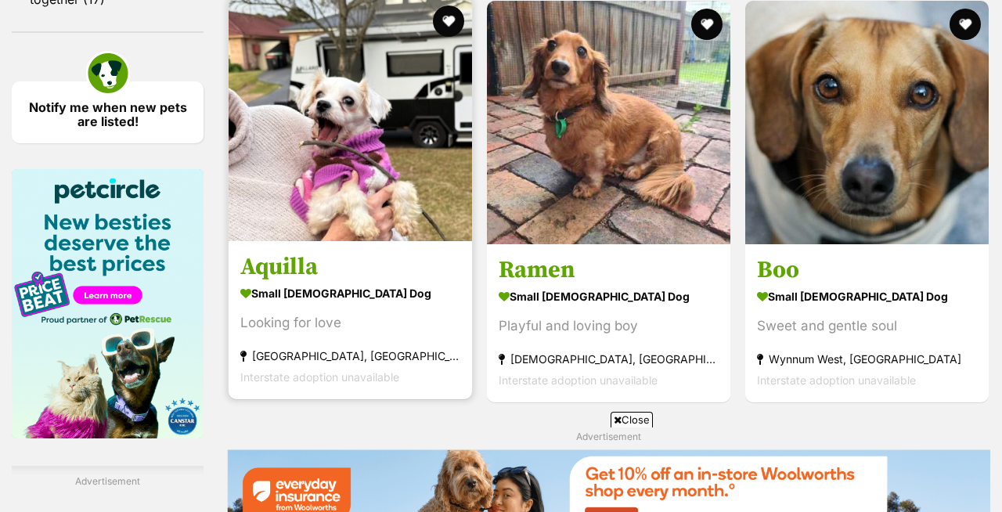
click at [389, 158] on img at bounding box center [351, 120] width 244 height 244
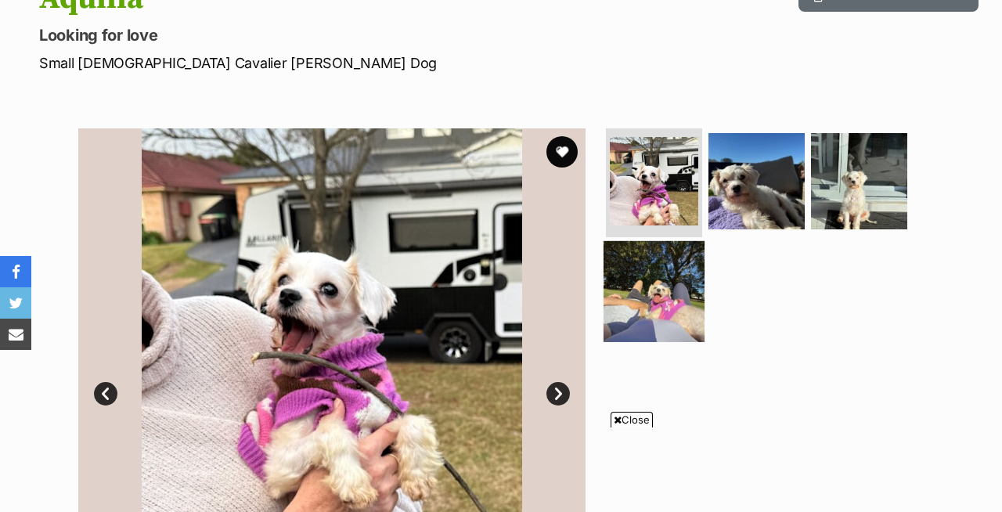
click at [648, 289] on img at bounding box center [654, 291] width 101 height 101
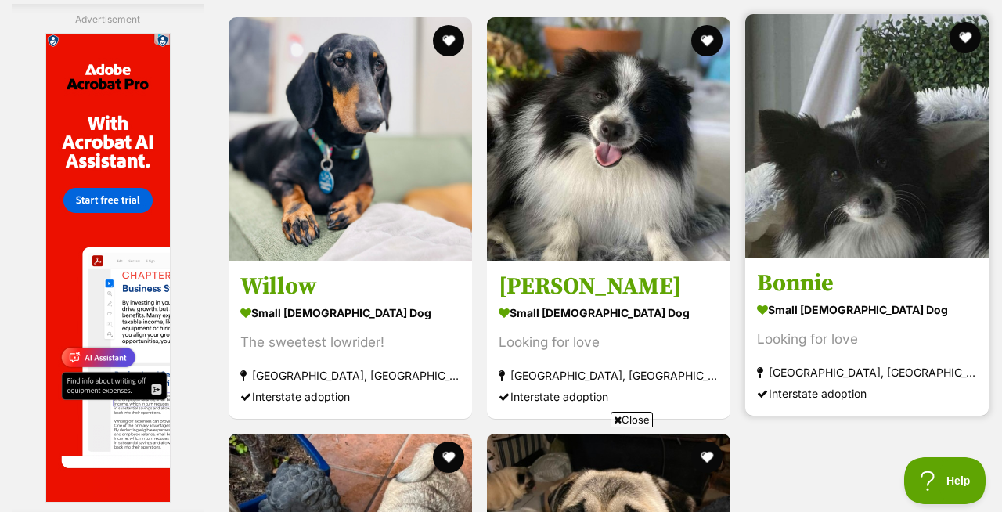
scroll to position [2883, 0]
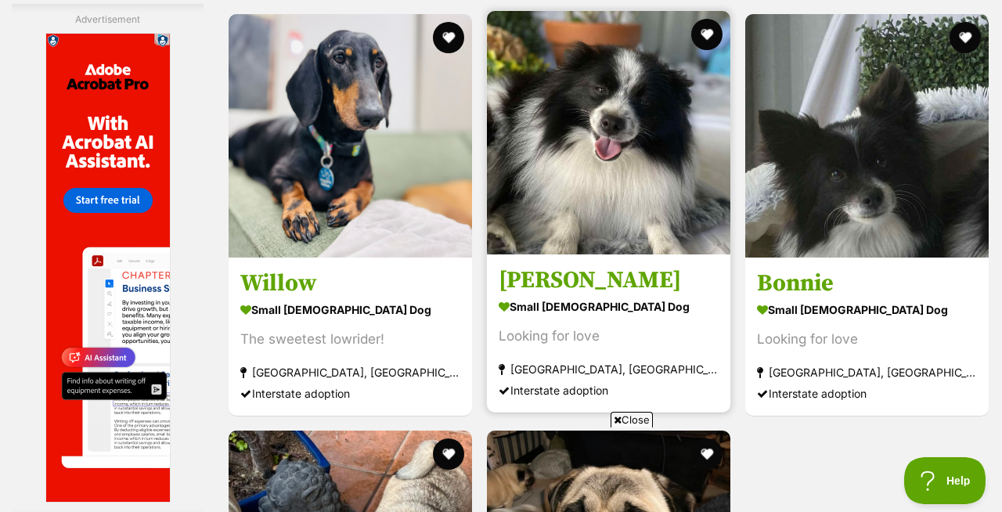
click at [606, 163] on img at bounding box center [609, 133] width 244 height 244
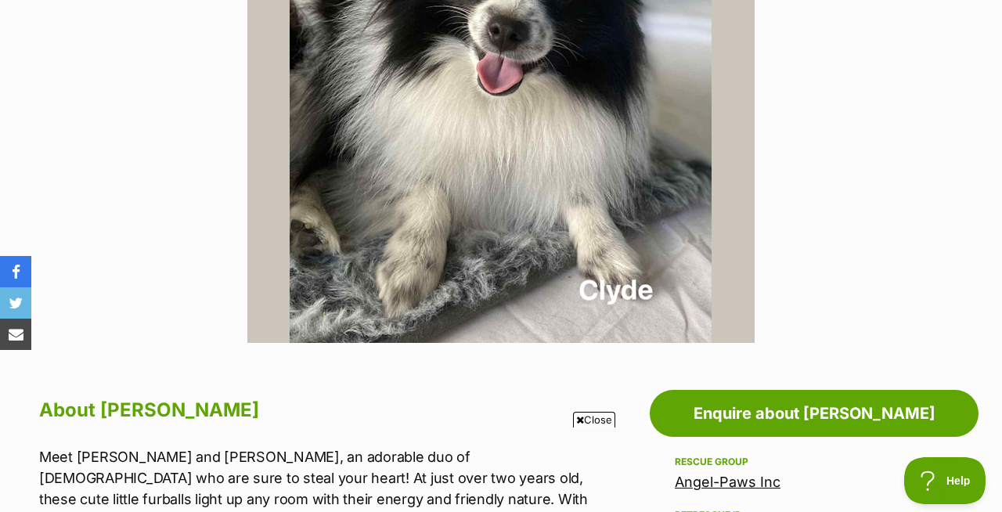
scroll to position [356, 0]
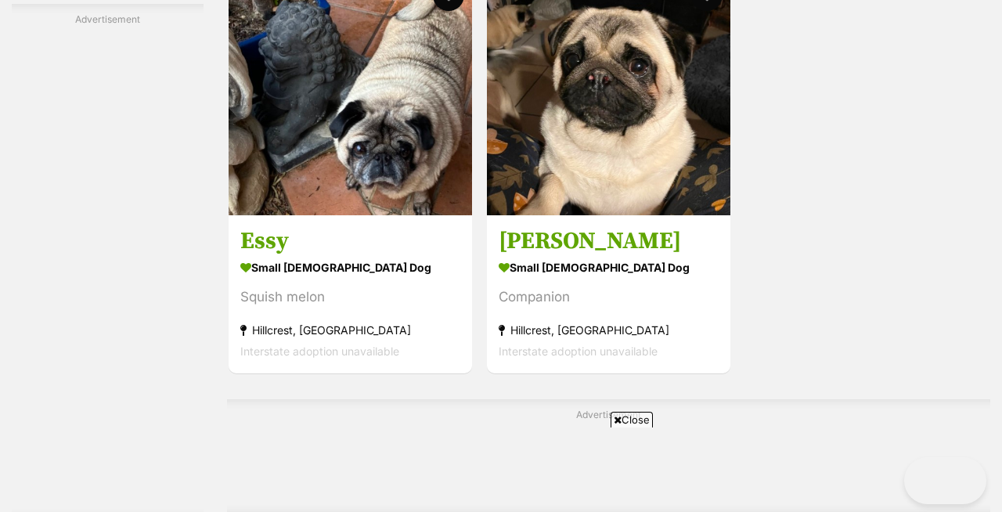
scroll to position [3631, 0]
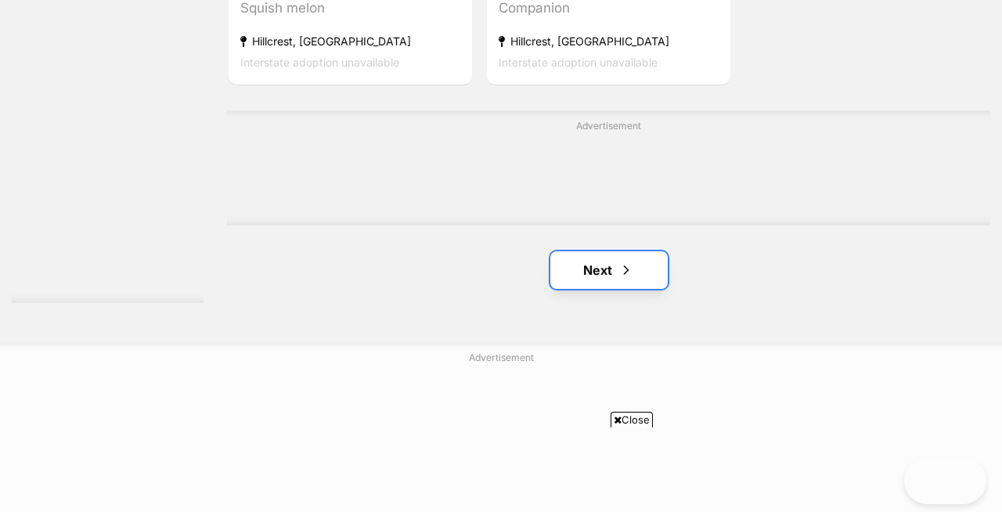
click at [608, 271] on link "Next" at bounding box center [608, 270] width 117 height 38
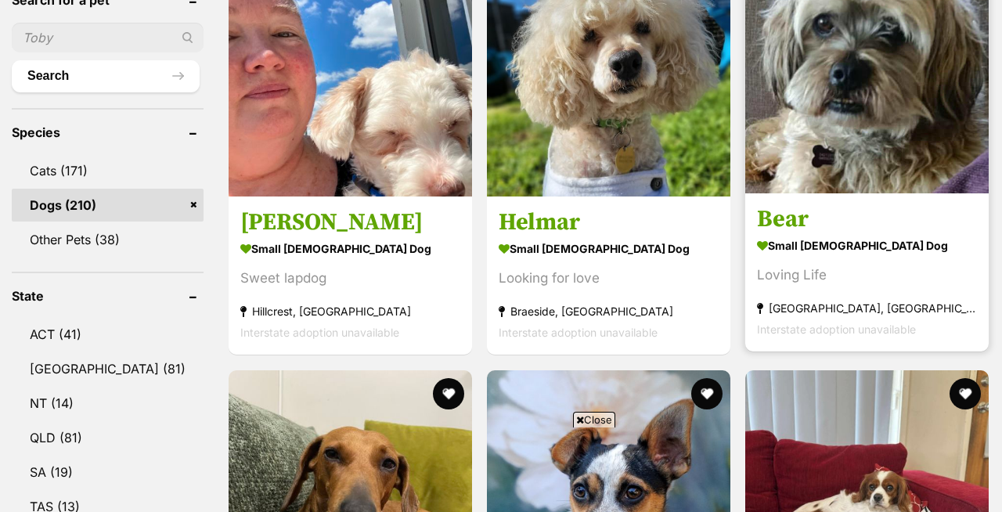
click at [855, 126] on img at bounding box center [867, 72] width 244 height 244
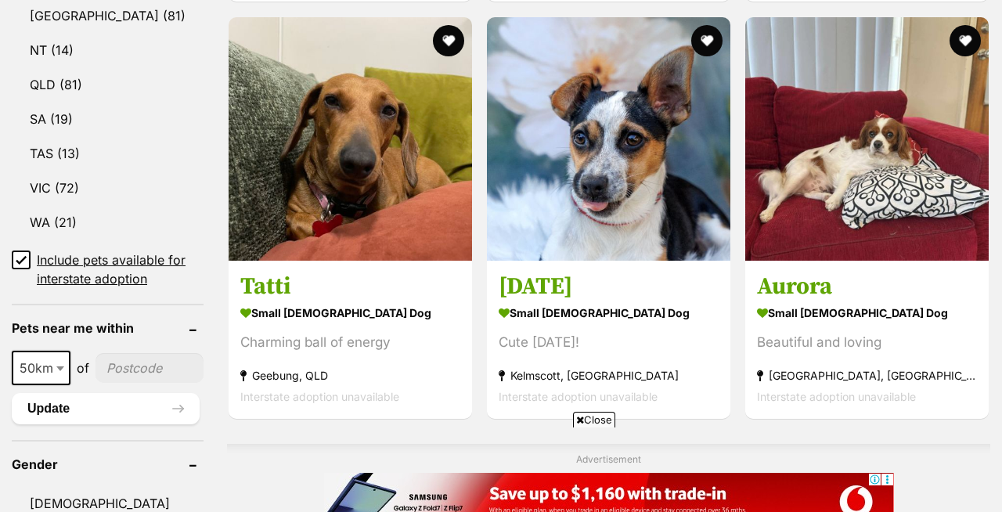
click at [21, 257] on icon at bounding box center [21, 259] width 11 height 11
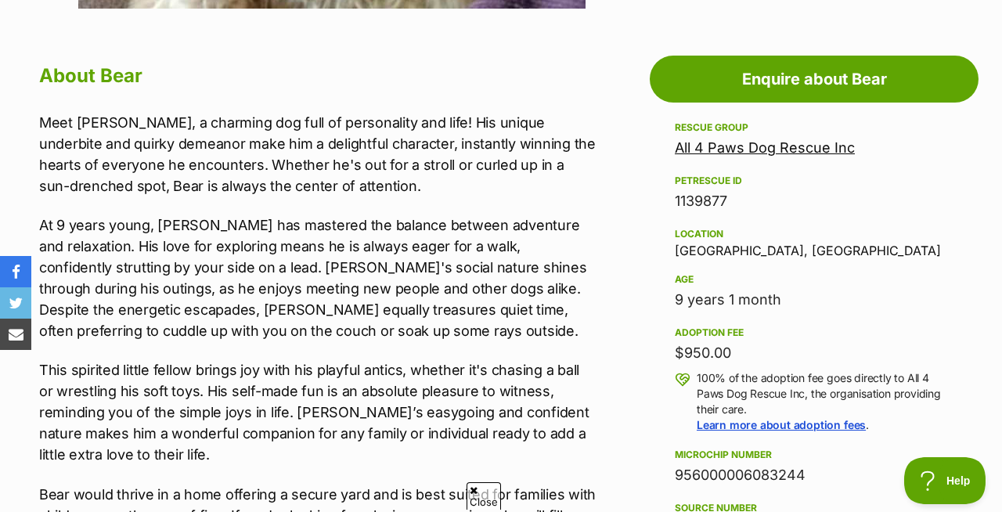
scroll to position [873, 0]
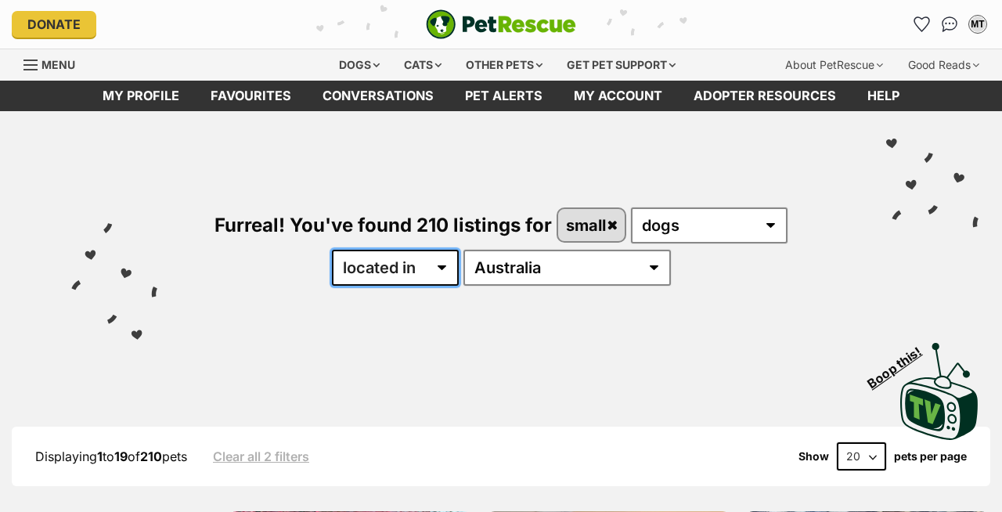
click at [459, 267] on select "available in located in" at bounding box center [395, 268] width 127 height 36
click at [459, 262] on select "available in located in" at bounding box center [395, 268] width 127 height 36
select select "enabled"
click at [378, 250] on select "available in located in" at bounding box center [395, 268] width 127 height 36
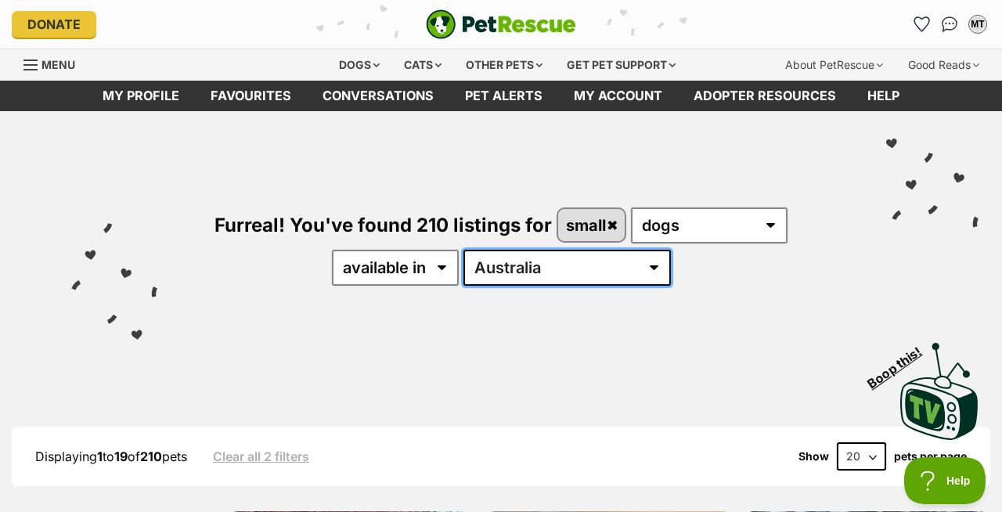
click at [591, 270] on select "[GEOGRAPHIC_DATA] [GEOGRAPHIC_DATA] [GEOGRAPHIC_DATA] [GEOGRAPHIC_DATA] [GEOGRA…" at bounding box center [568, 268] width 208 height 36
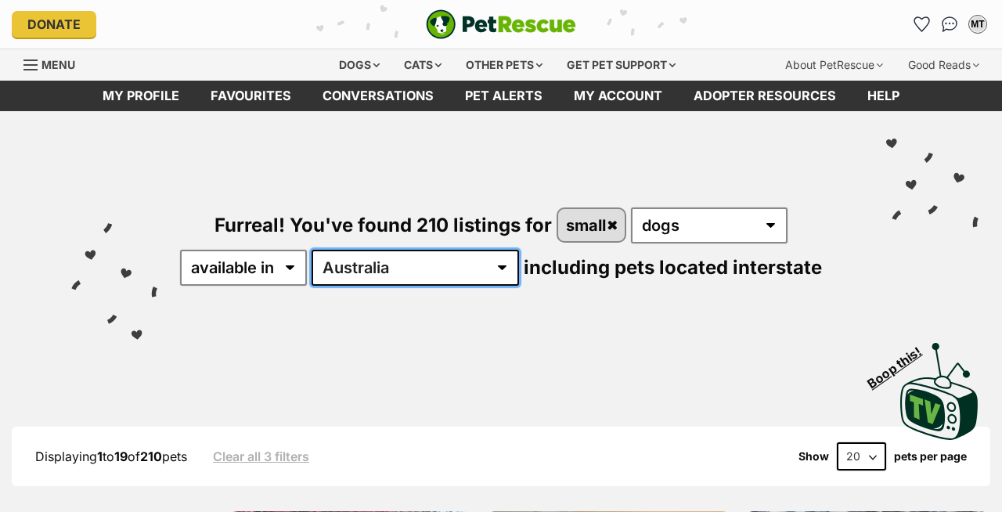
click at [452, 265] on select "[GEOGRAPHIC_DATA] [GEOGRAPHIC_DATA] [GEOGRAPHIC_DATA] [GEOGRAPHIC_DATA] [GEOGRA…" at bounding box center [416, 268] width 208 height 36
select select "TAS"
click at [362, 250] on select "[GEOGRAPHIC_DATA] [GEOGRAPHIC_DATA] [GEOGRAPHIC_DATA] [GEOGRAPHIC_DATA] [GEOGRA…" at bounding box center [416, 268] width 208 height 36
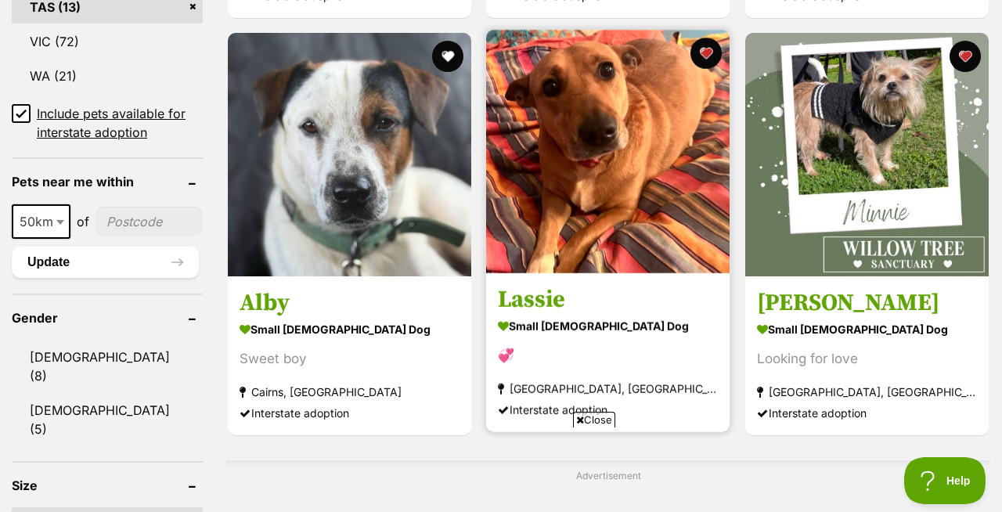
scroll to position [1039, 0]
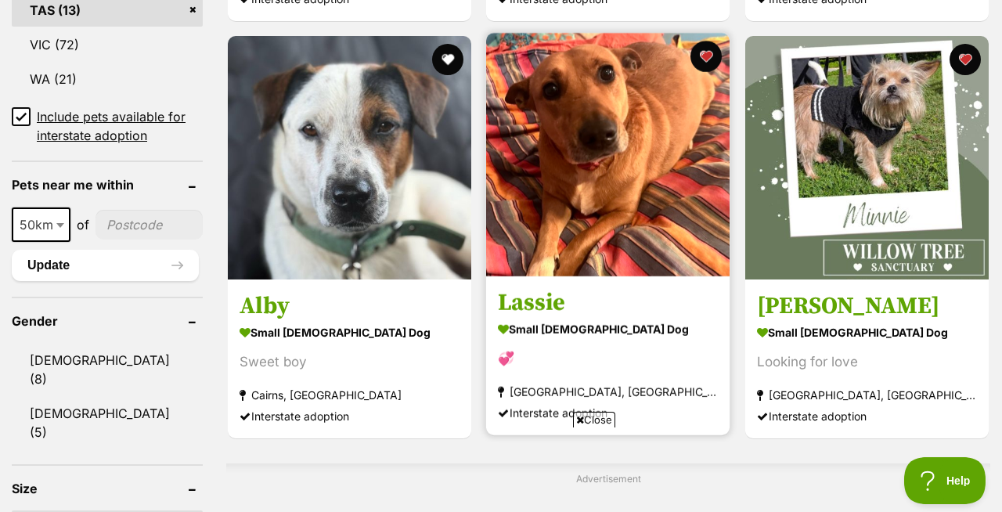
click at [597, 146] on img at bounding box center [608, 155] width 244 height 244
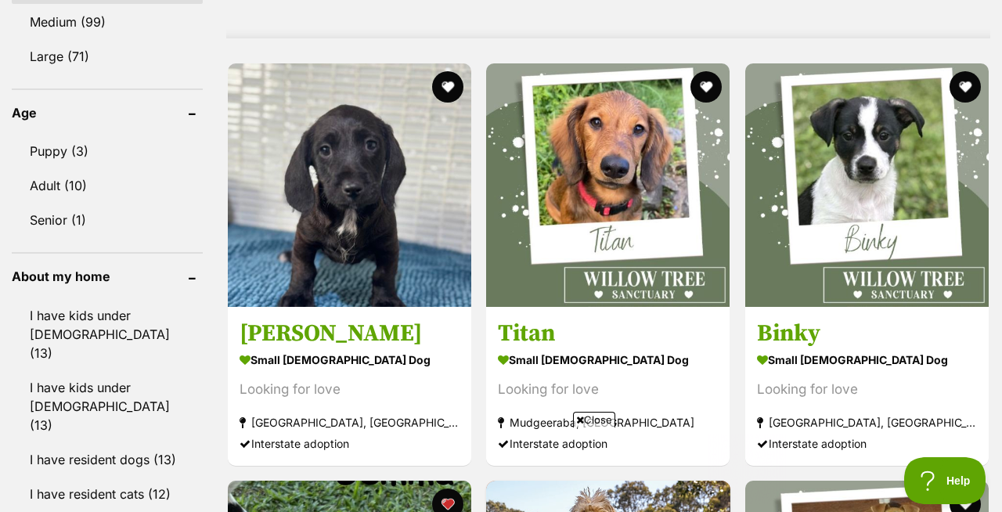
scroll to position [0, 0]
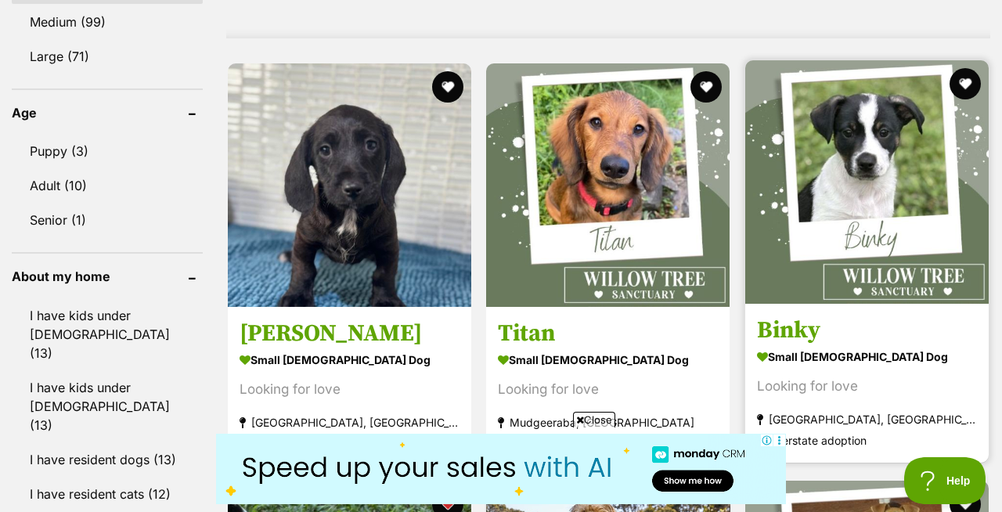
click at [864, 161] on img at bounding box center [867, 182] width 244 height 244
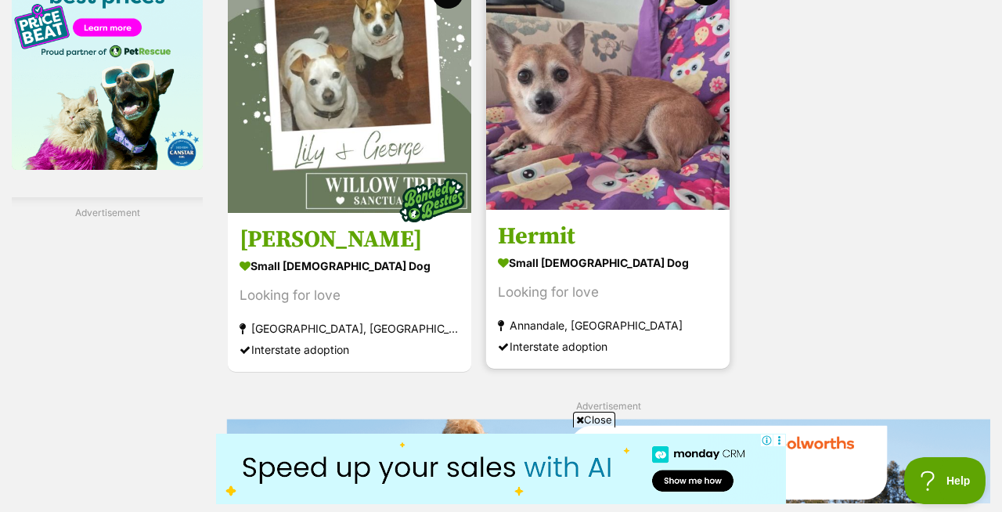
scroll to position [2510, 0]
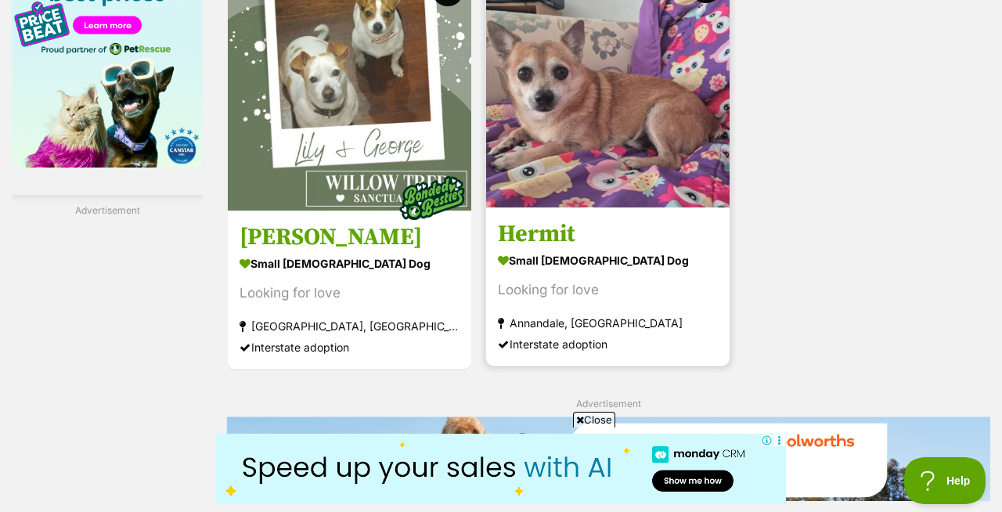
click at [594, 117] on img at bounding box center [608, 86] width 244 height 244
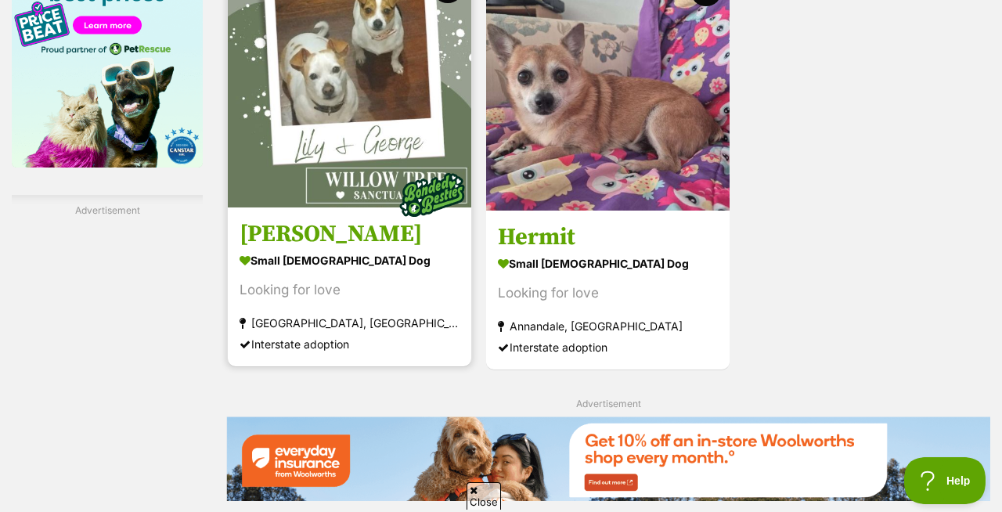
click at [367, 110] on img at bounding box center [350, 86] width 244 height 244
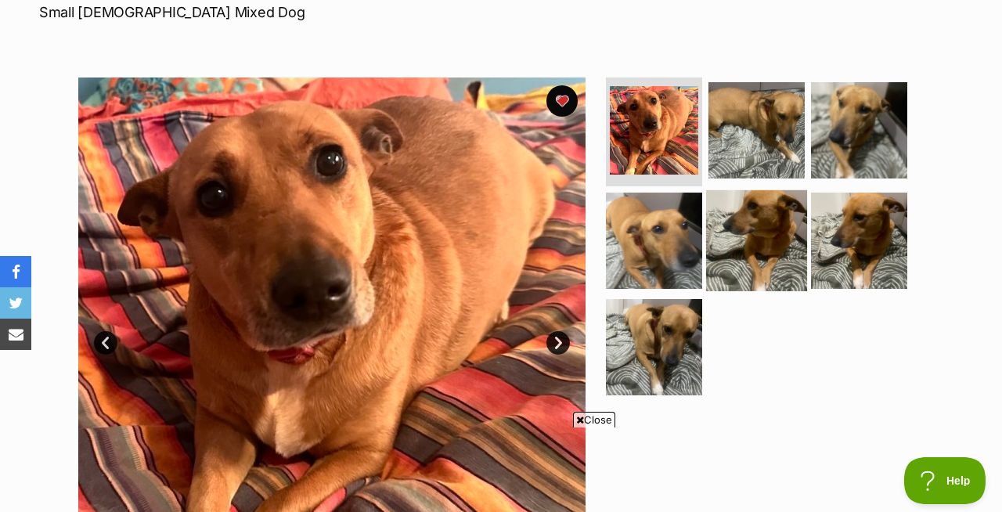
click at [761, 219] on img at bounding box center [756, 240] width 101 height 101
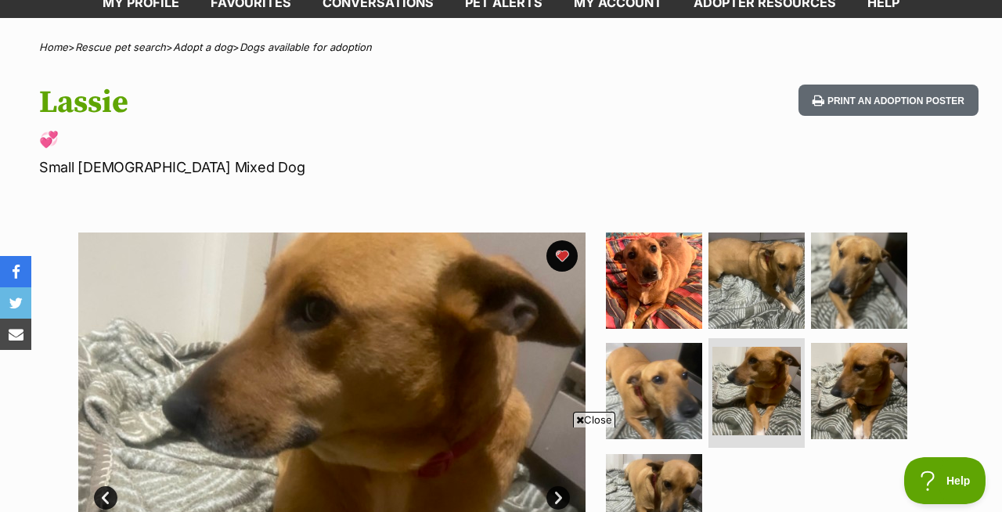
scroll to position [70, 0]
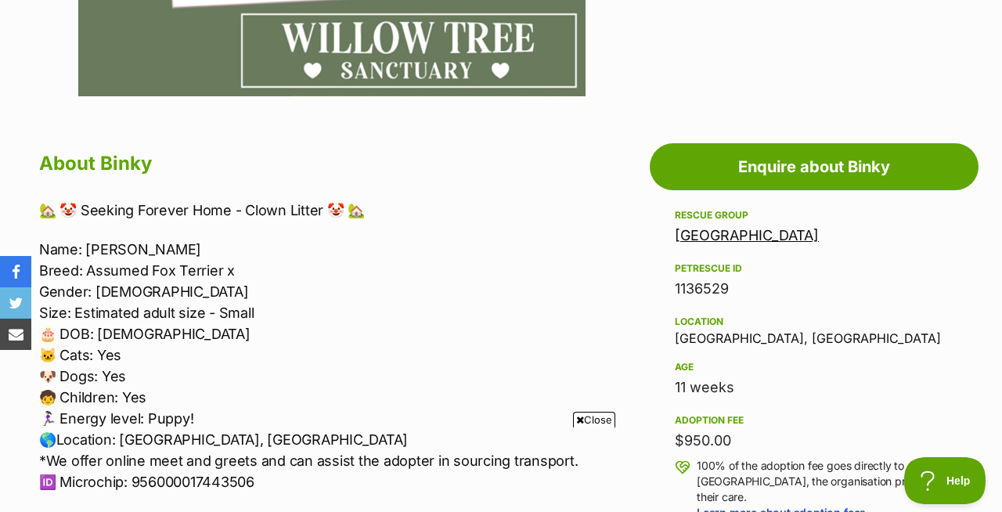
scroll to position [749, 0]
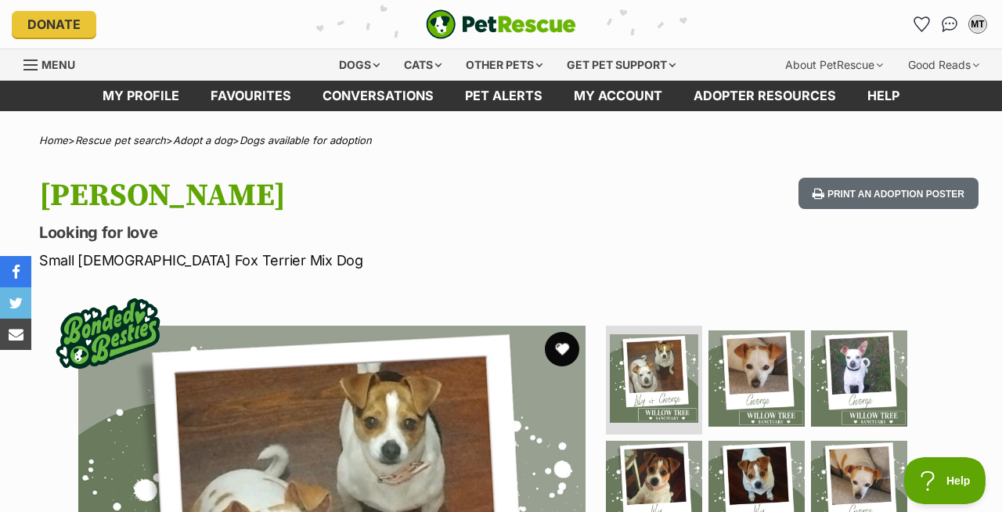
click at [557, 351] on button "favourite" at bounding box center [562, 349] width 34 height 34
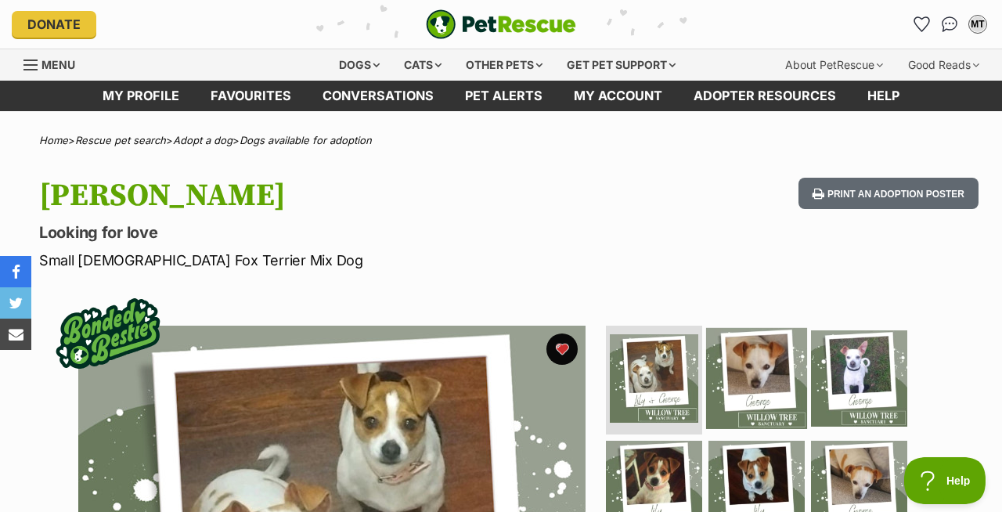
click at [752, 385] on img at bounding box center [756, 377] width 101 height 101
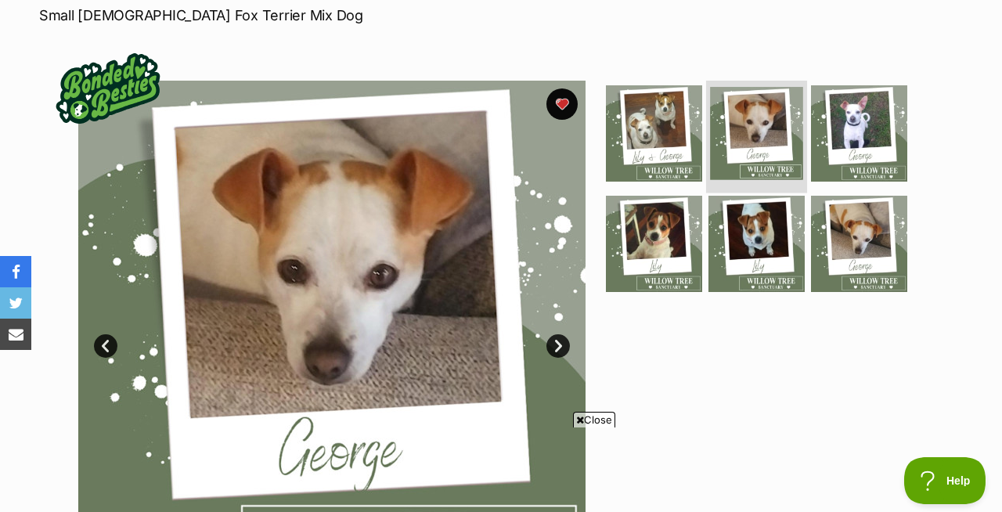
scroll to position [247, 0]
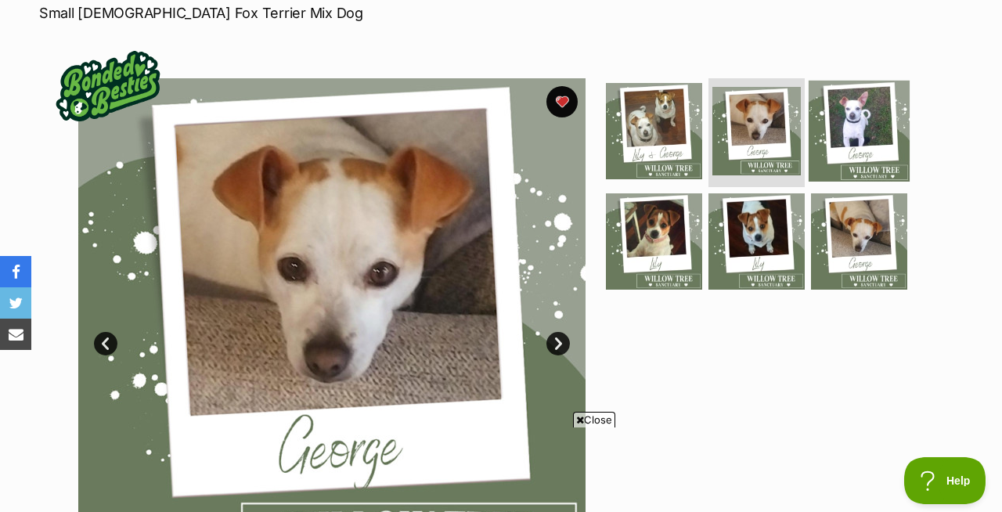
click at [864, 124] on img at bounding box center [859, 130] width 101 height 101
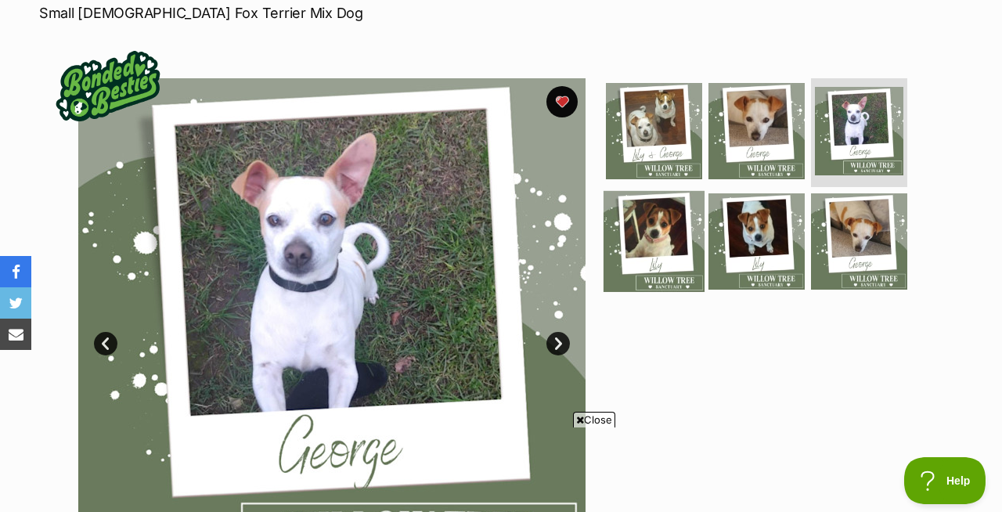
click at [662, 222] on img at bounding box center [654, 241] width 101 height 101
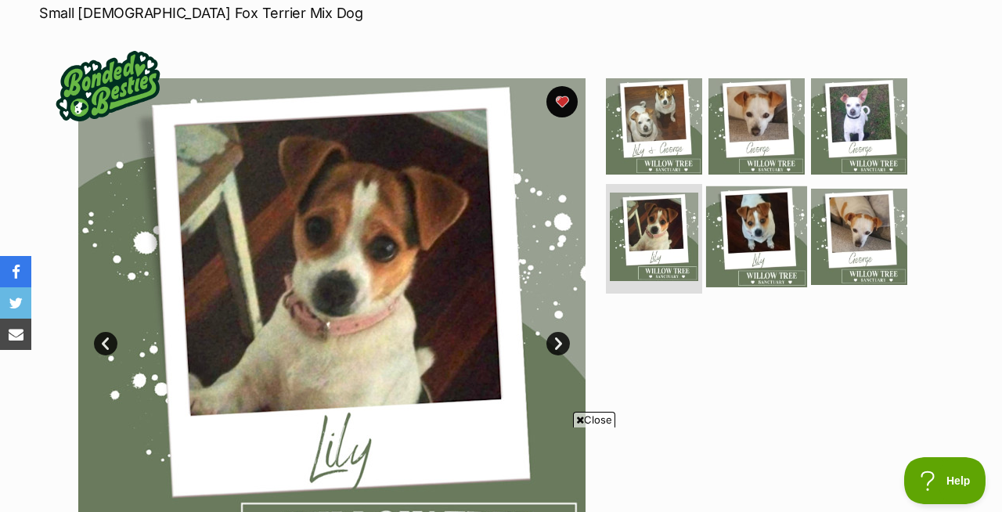
click at [753, 229] on img at bounding box center [756, 236] width 101 height 101
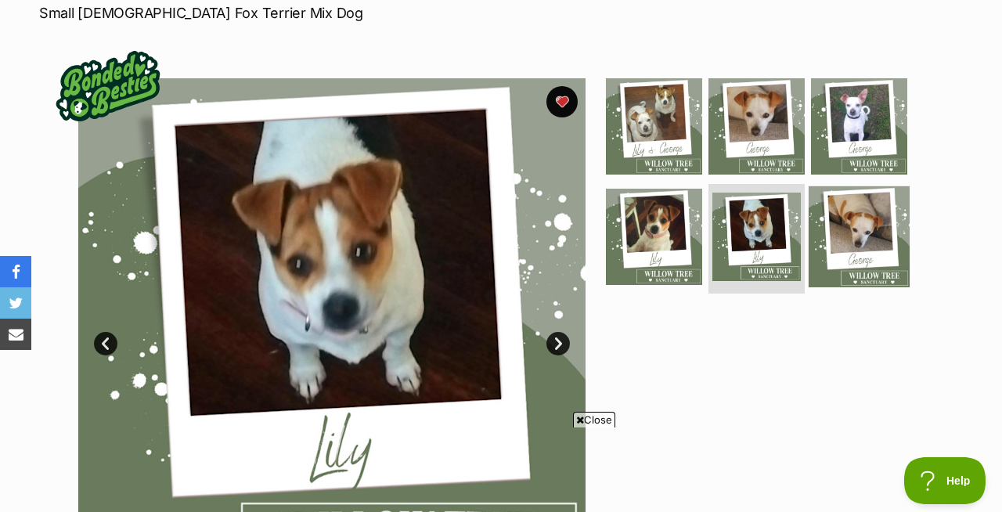
click at [863, 226] on img at bounding box center [859, 236] width 101 height 101
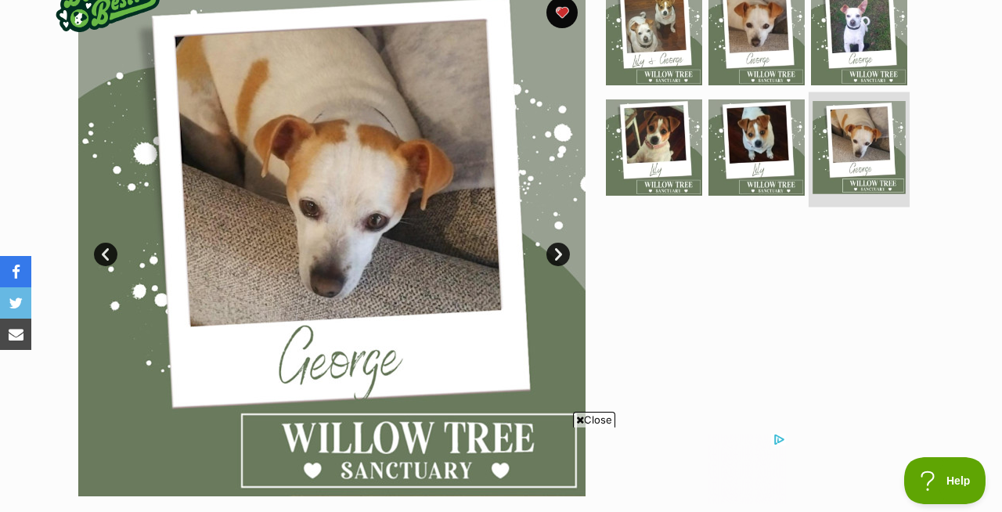
scroll to position [0, 0]
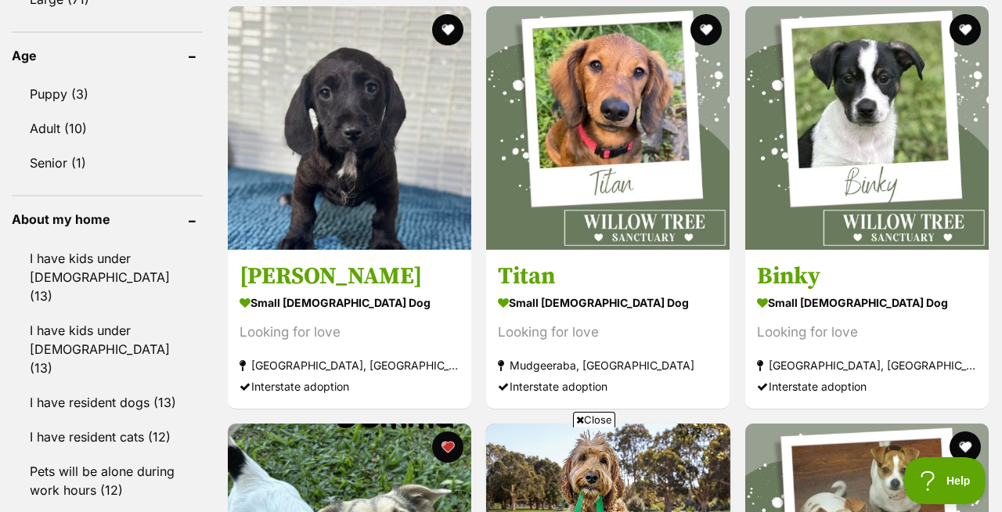
scroll to position [1645, 0]
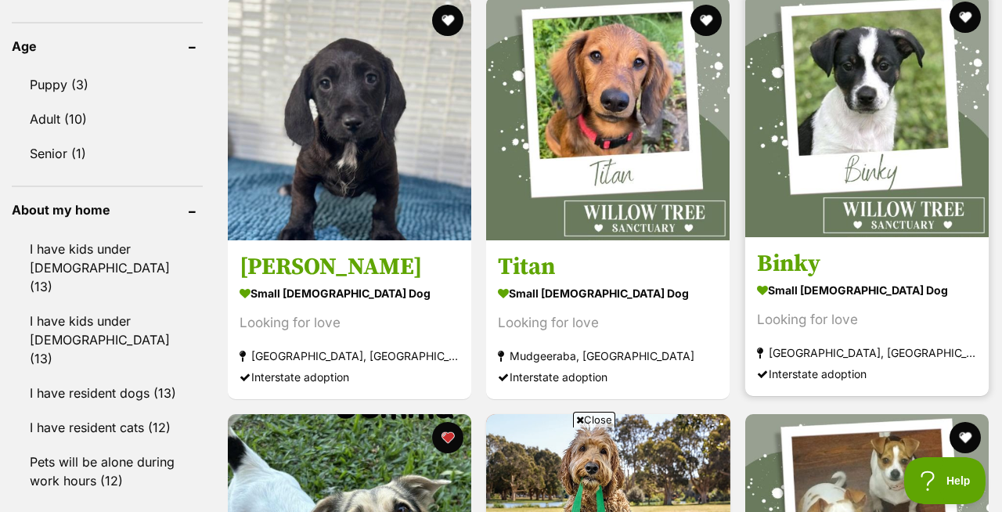
click at [884, 119] on img at bounding box center [867, 116] width 244 height 244
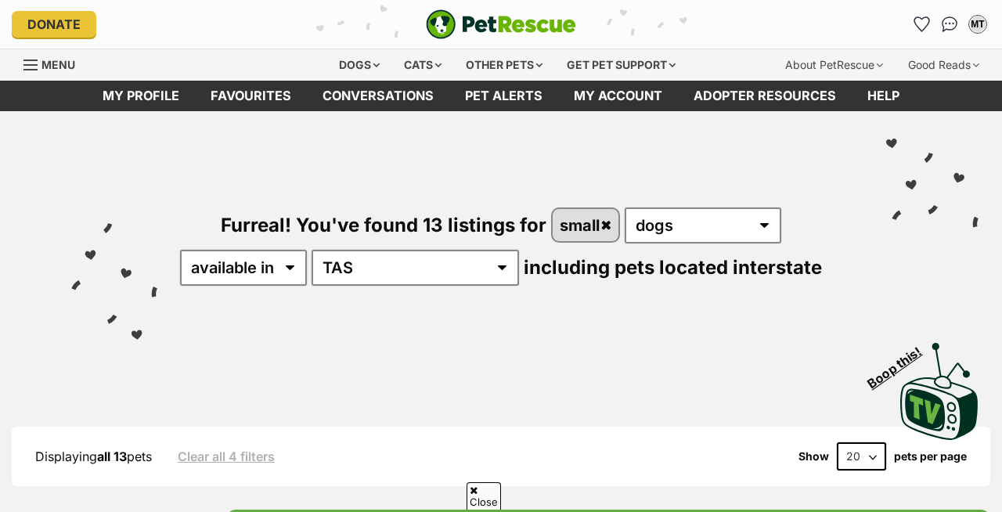
scroll to position [1911, 0]
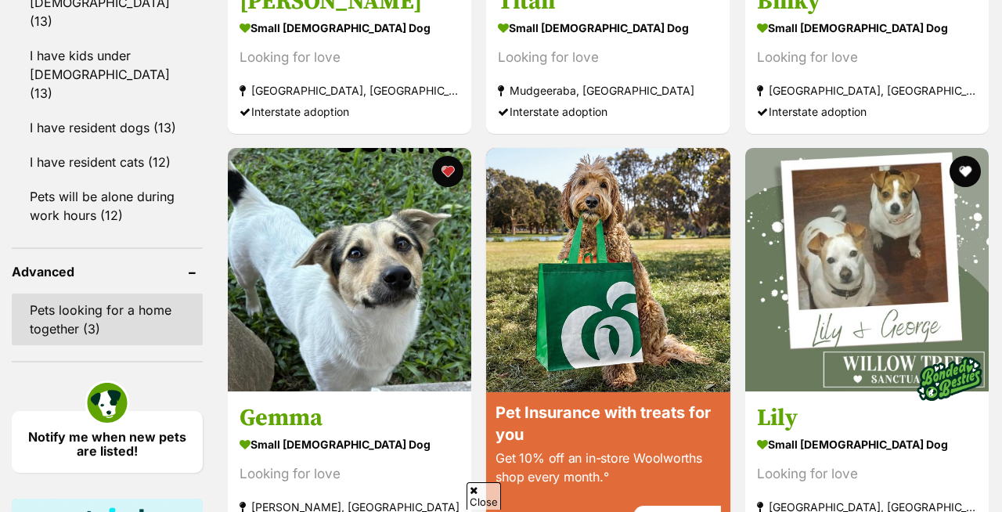
click at [68, 294] on link "Pets looking for a home together (3)" at bounding box center [107, 320] width 191 height 52
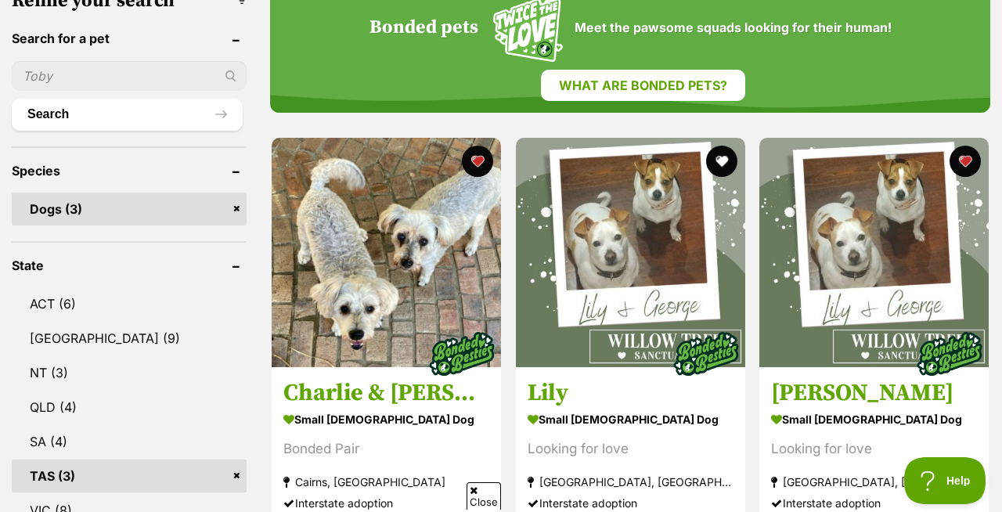
scroll to position [622, 0]
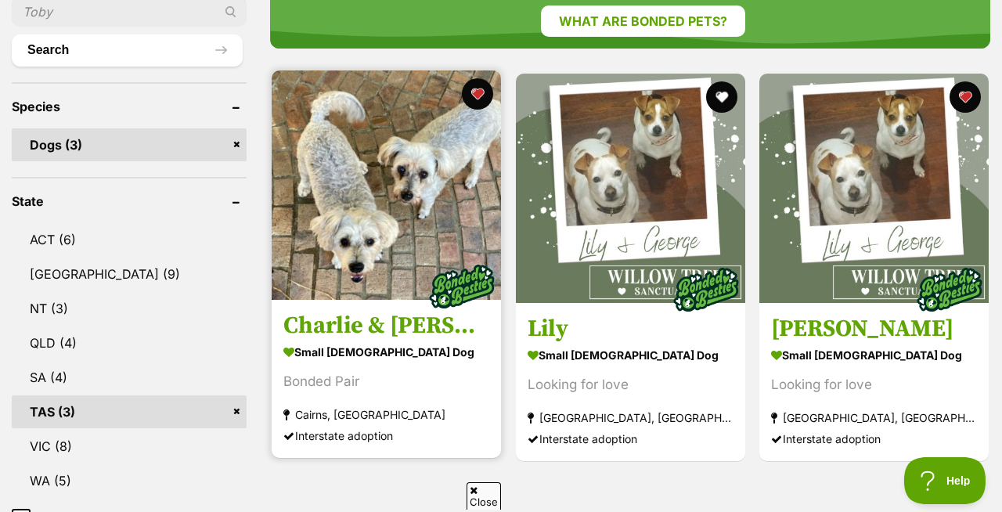
click at [386, 224] on img at bounding box center [386, 184] width 229 height 229
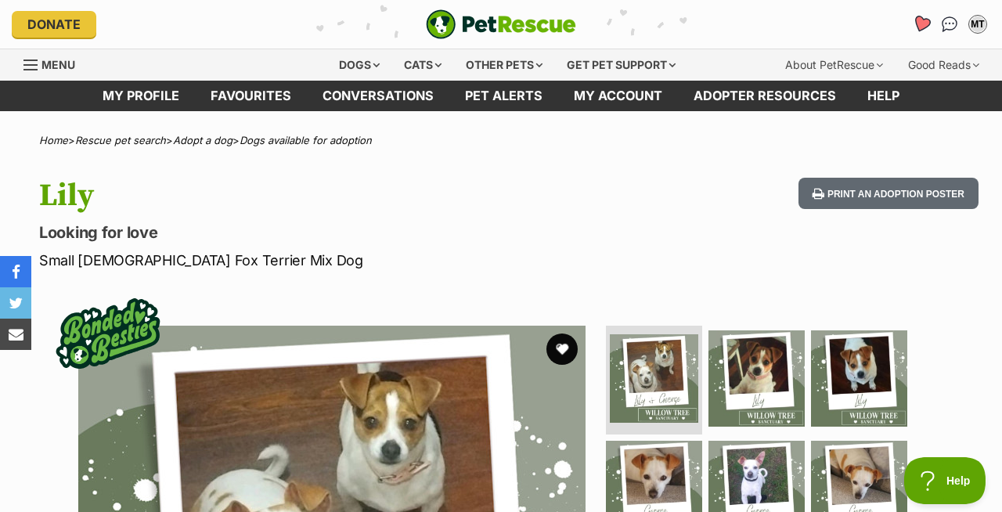
click at [922, 23] on icon "Favourites" at bounding box center [921, 24] width 19 height 18
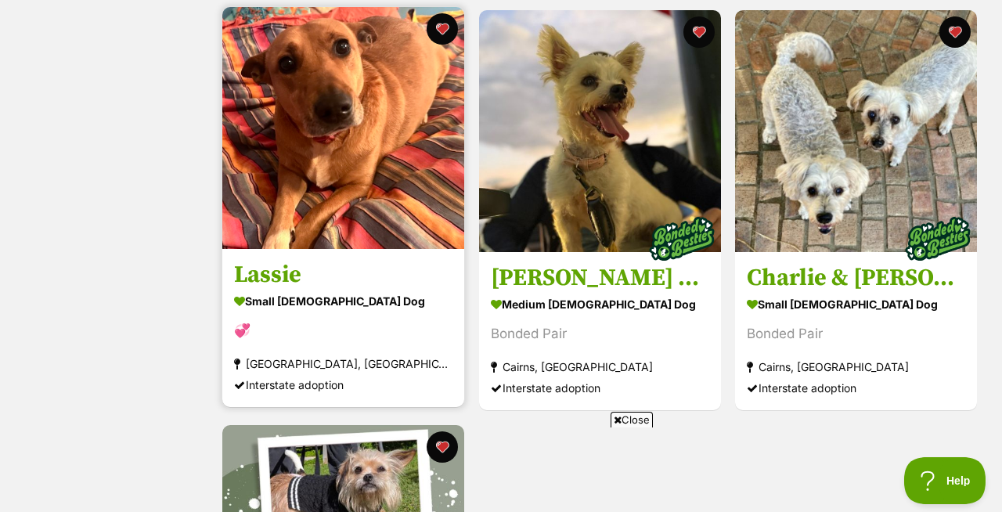
scroll to position [729, 0]
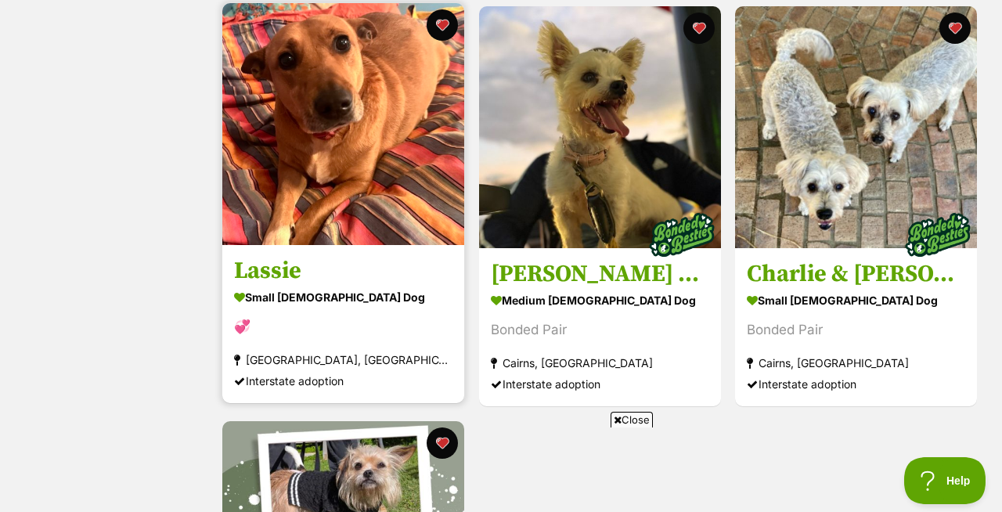
click at [304, 141] on img at bounding box center [343, 124] width 242 height 242
